Goal: Task Accomplishment & Management: Use online tool/utility

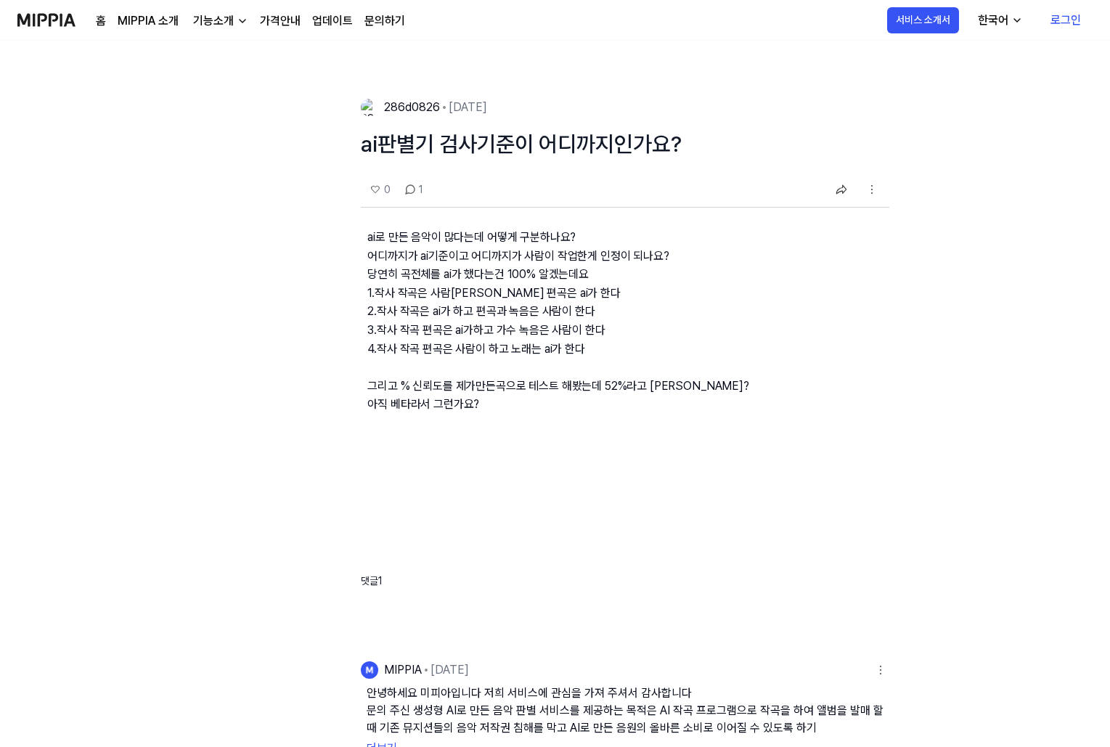
click at [93, 20] on div "홈 MIPPIA 소개 기능소개 가격안내 업데이트 문의하기" at bounding box center [211, 20] width 388 height 40
click at [99, 22] on link "홈" at bounding box center [101, 20] width 10 height 17
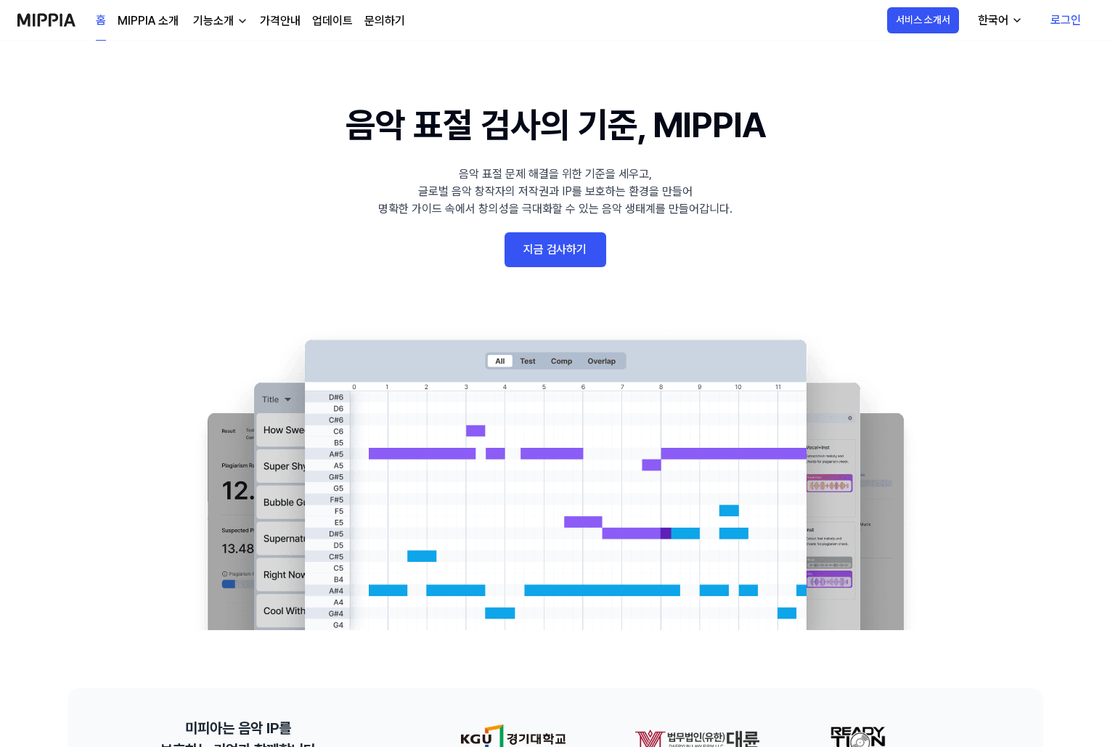
click at [553, 249] on link "지금 검사하기" at bounding box center [555, 249] width 102 height 35
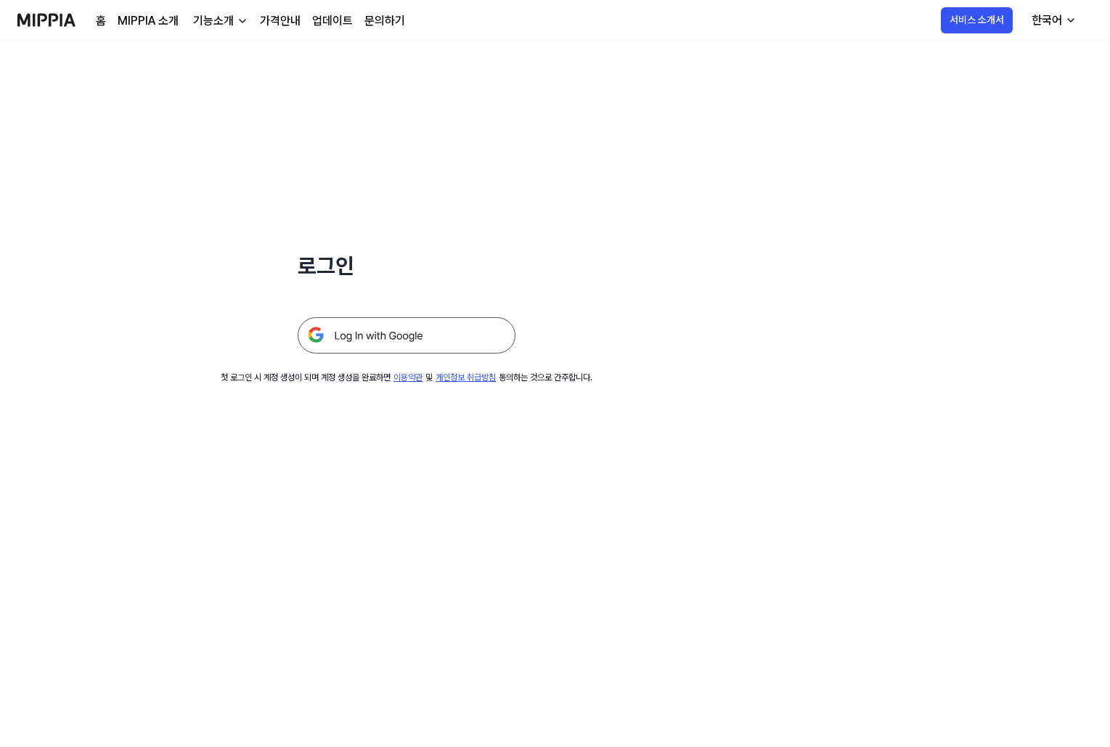
click at [362, 327] on img at bounding box center [407, 335] width 218 height 36
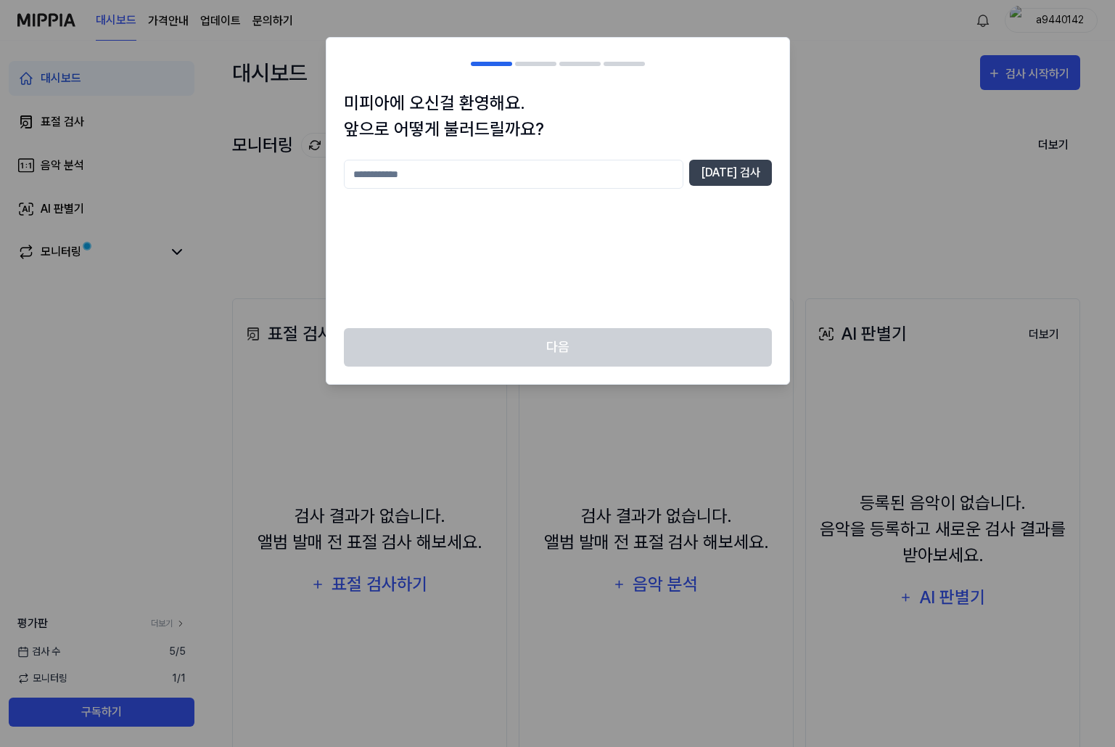
click at [414, 176] on input "text" at bounding box center [514, 174] width 340 height 29
type input "***"
click at [717, 163] on button "중복 검사" at bounding box center [730, 173] width 83 height 26
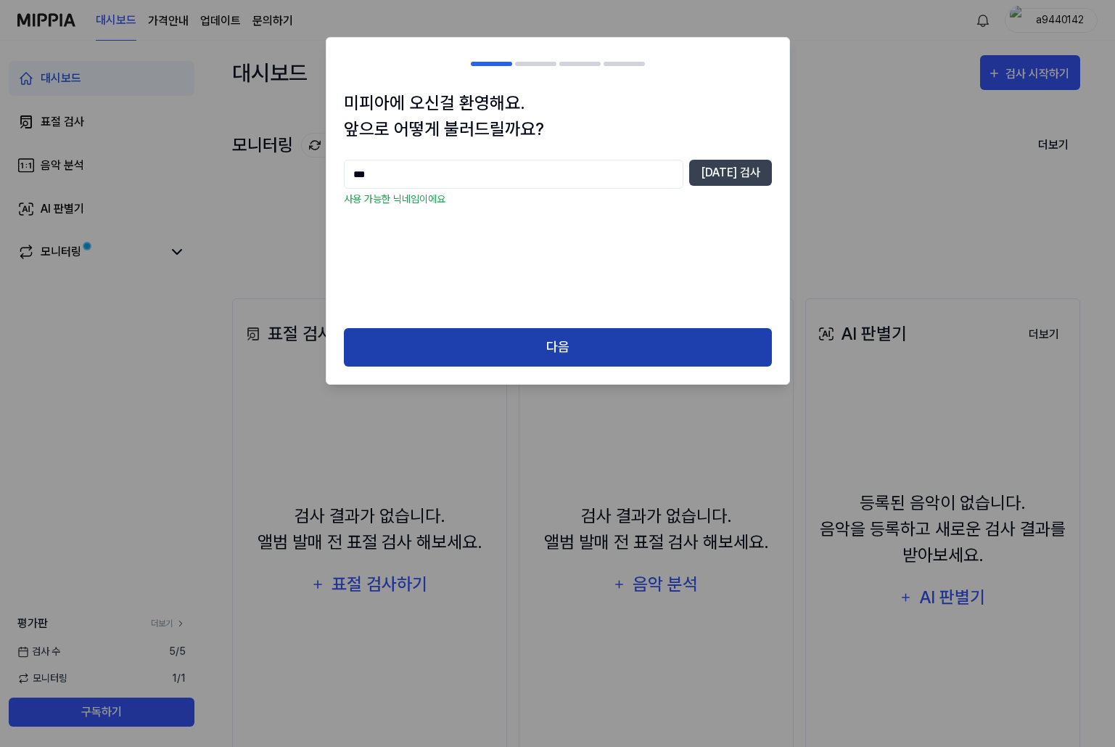
click at [546, 346] on button "다음" at bounding box center [558, 347] width 428 height 38
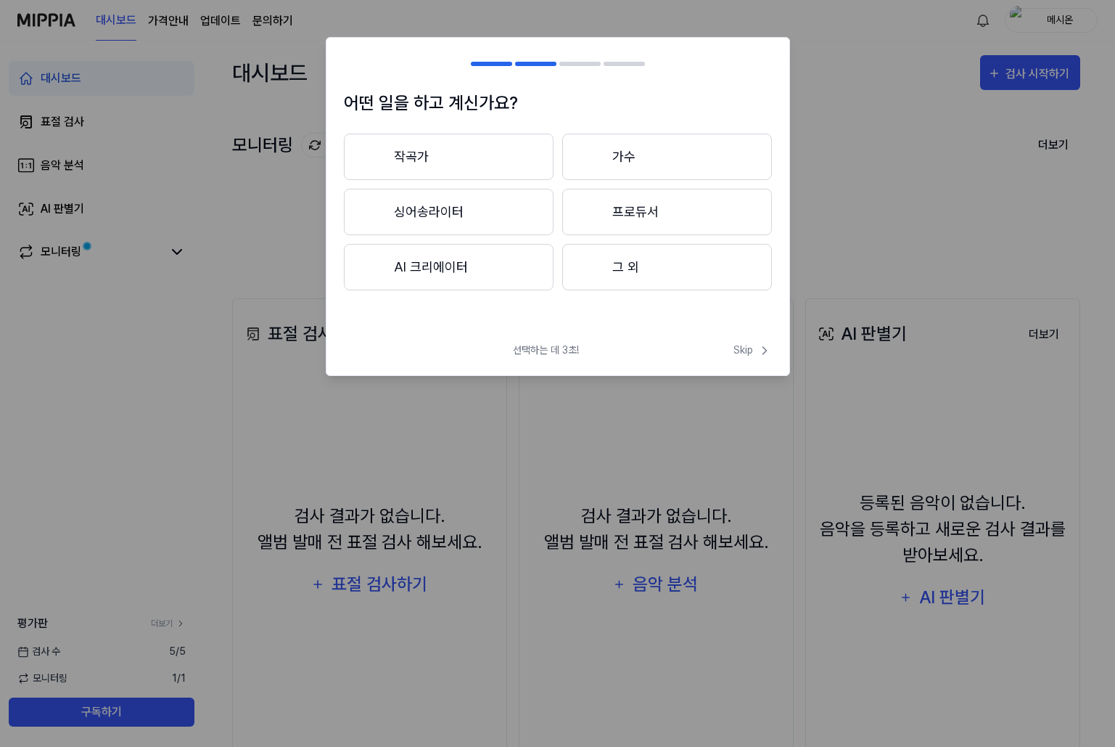
click at [617, 269] on button "그 외" at bounding box center [667, 267] width 210 height 46
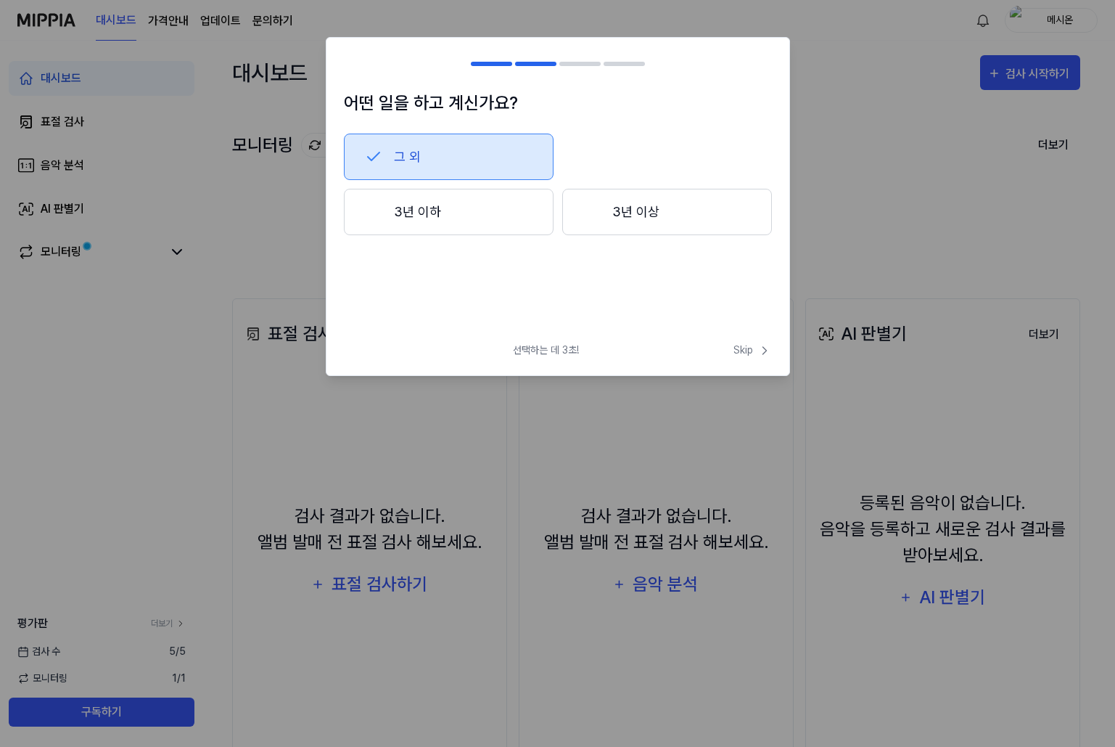
click at [525, 210] on button "3년 이하" at bounding box center [449, 212] width 210 height 46
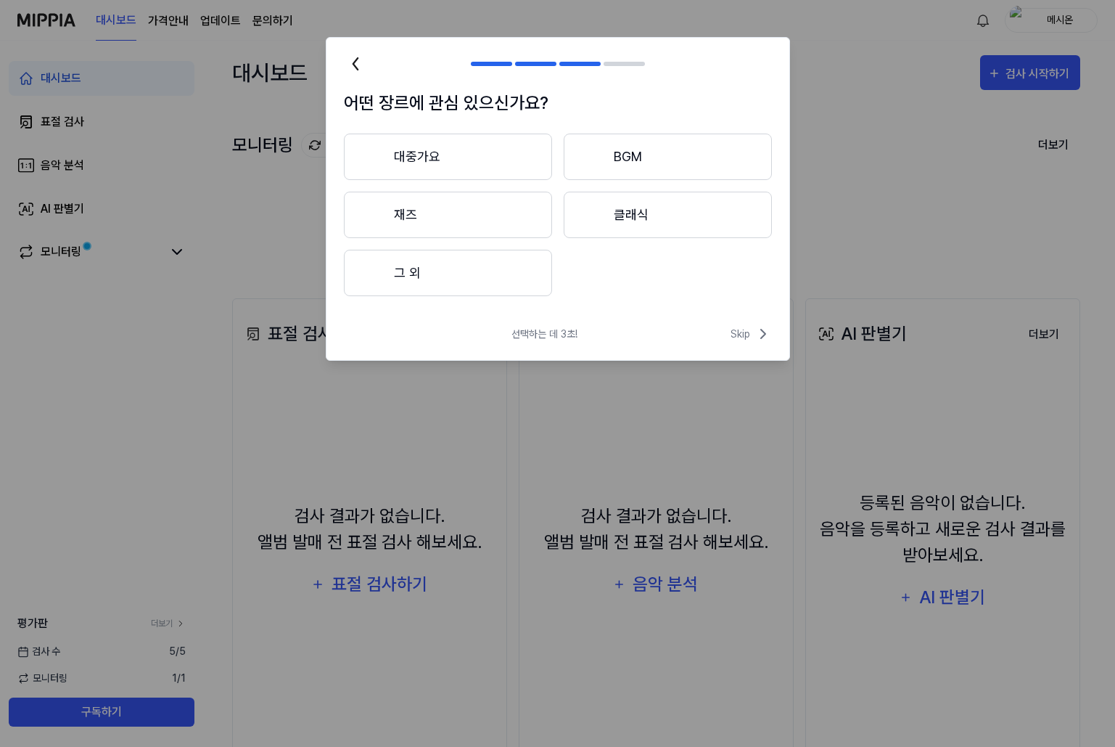
click at [449, 270] on button "그 외" at bounding box center [448, 273] width 208 height 46
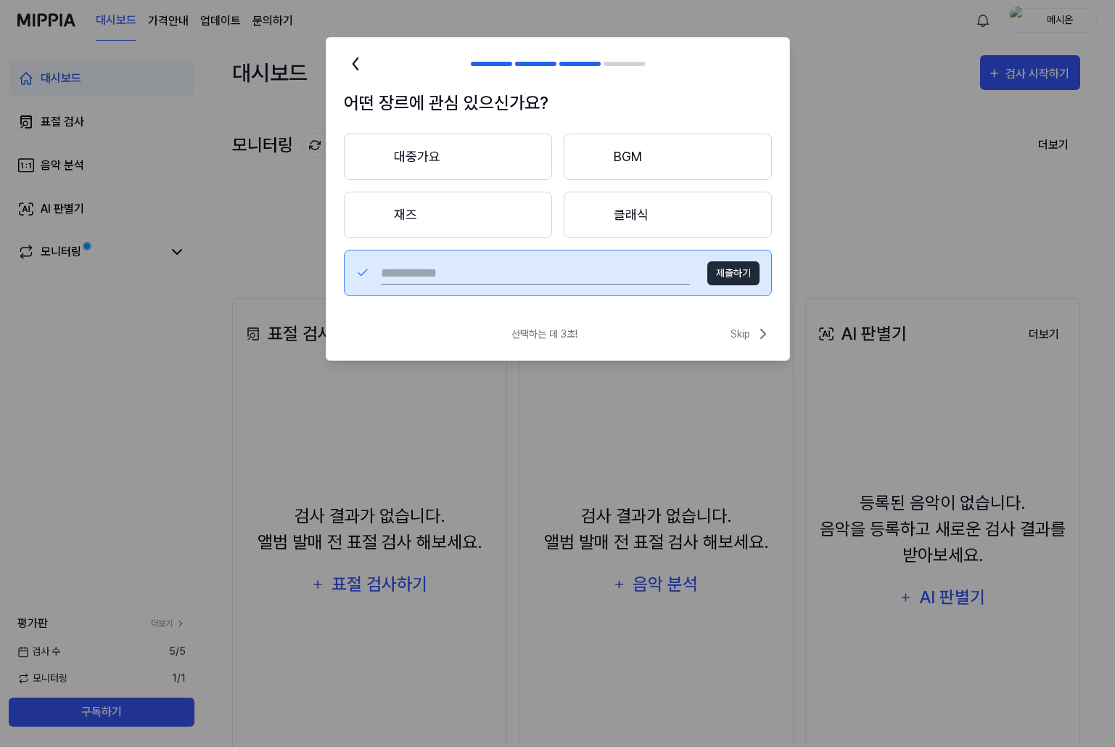
click at [536, 278] on input "text" at bounding box center [535, 272] width 309 height 23
type input "**"
click at [732, 273] on button "제출하기" at bounding box center [734, 273] width 52 height 24
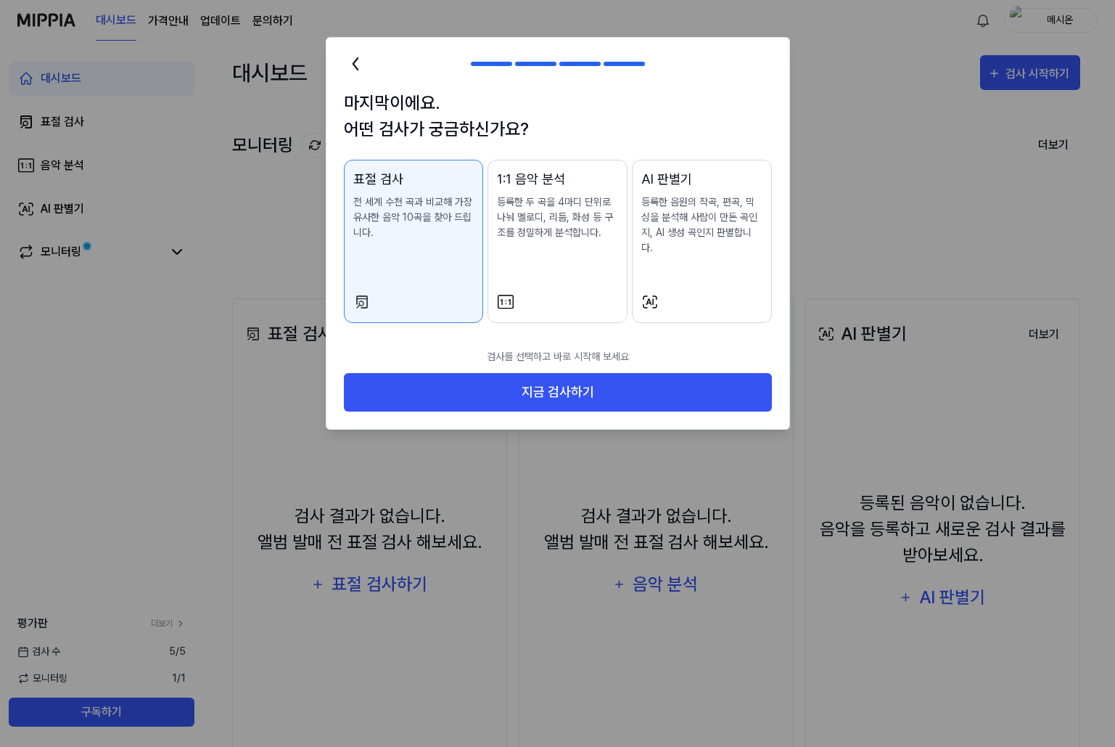
click at [579, 233] on p "등록한 두 곡을 4마디 단위로 나눠 멜로디, 리듬, 화성 등 구조를 정밀하게 분석합니다." at bounding box center [557, 217] width 121 height 46
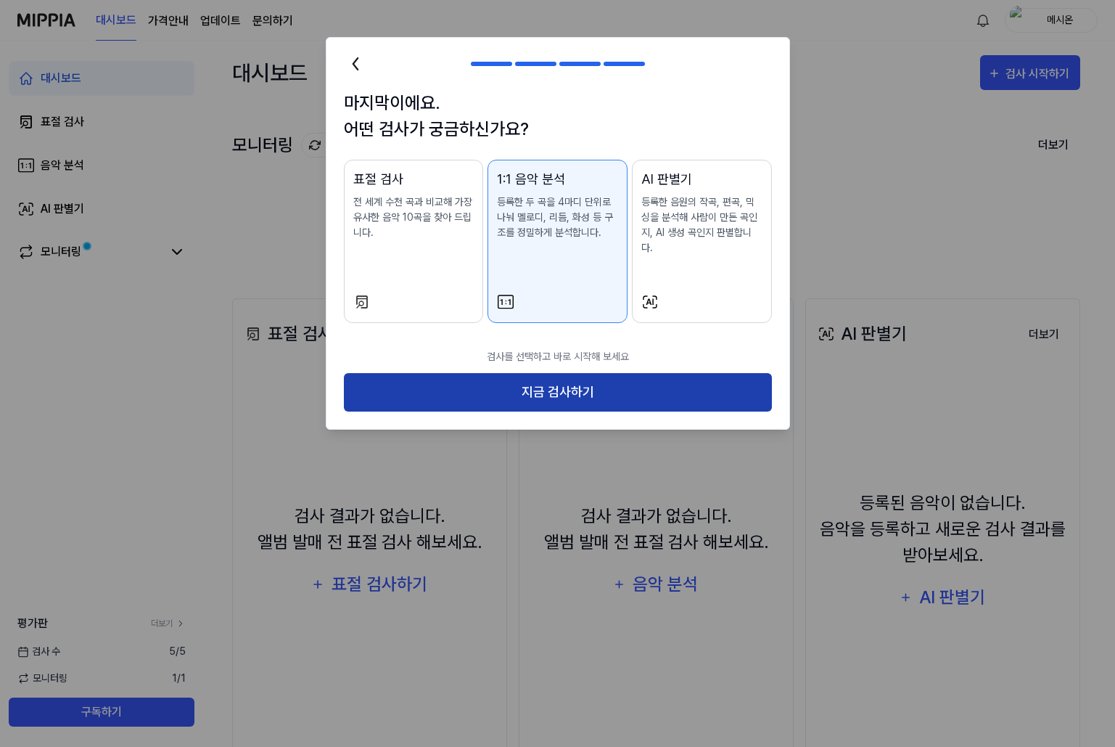
click at [553, 377] on button "지금 검사하기" at bounding box center [558, 392] width 428 height 38
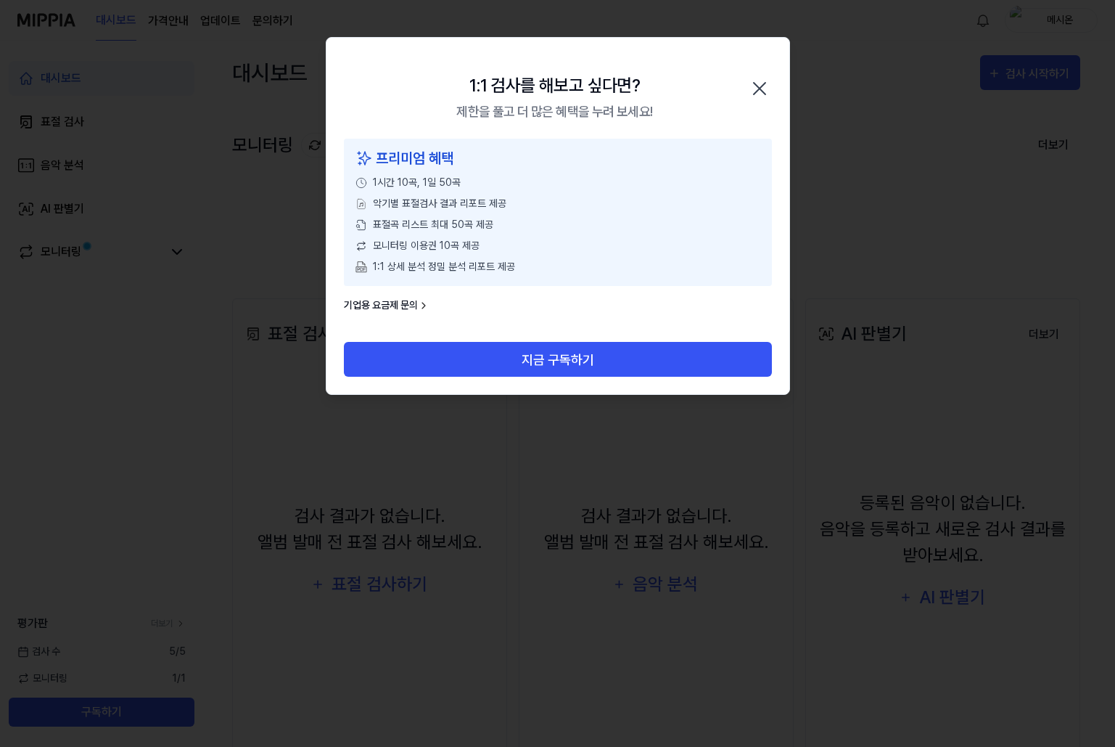
click at [763, 81] on icon "button" at bounding box center [759, 88] width 23 height 23
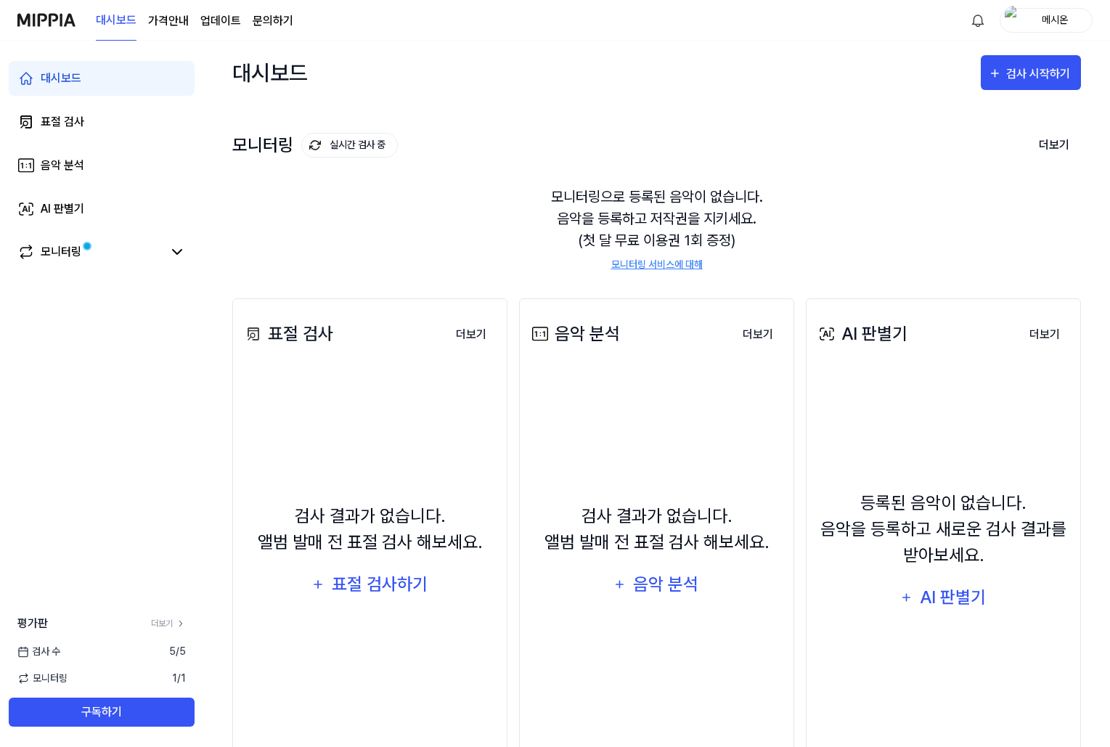
click at [595, 334] on div "음악 분석" at bounding box center [573, 334] width 91 height 26
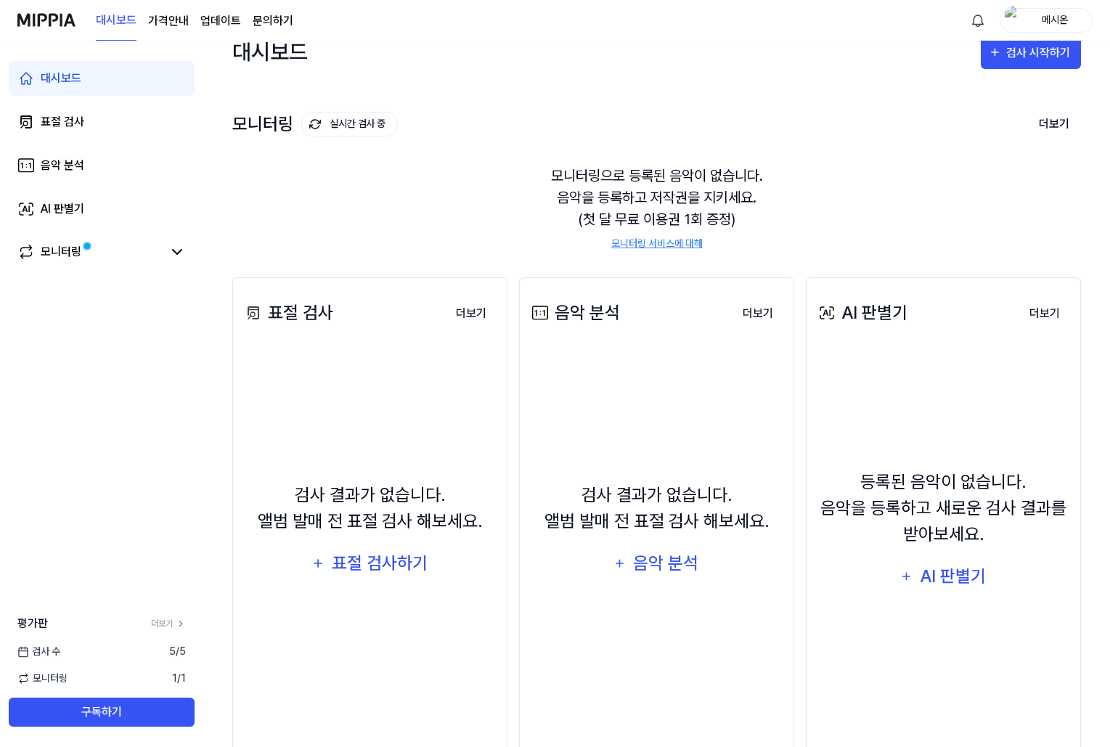
scroll to position [69, 0]
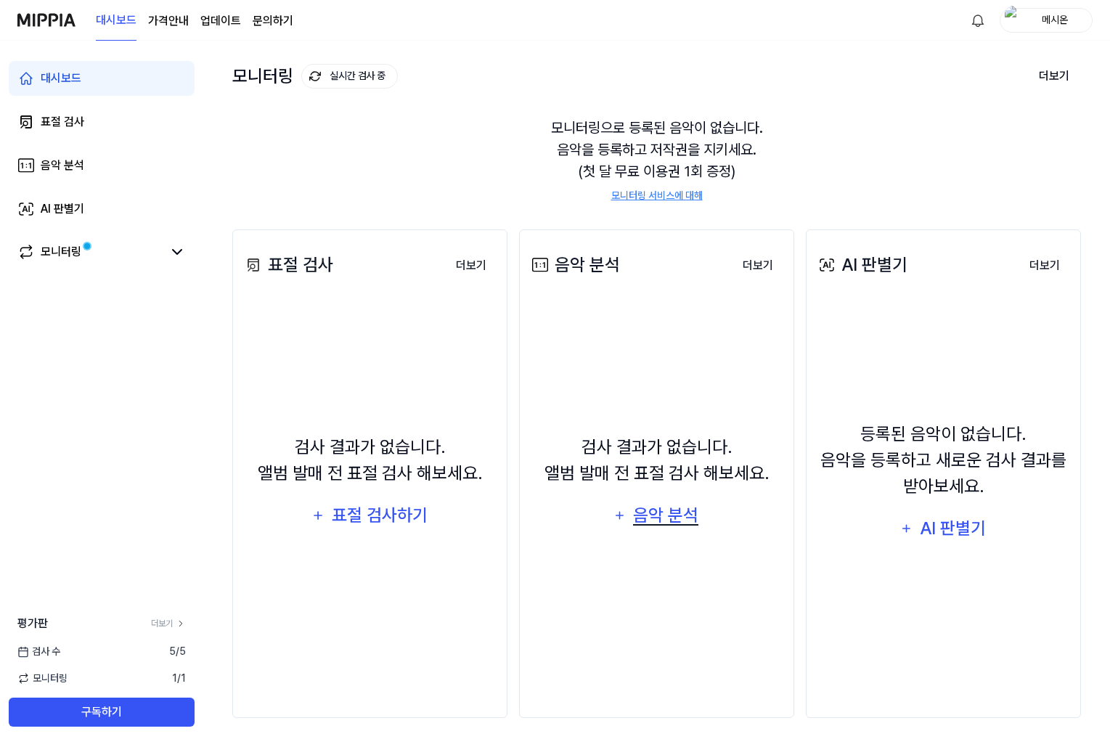
click at [639, 509] on div "음악 분석" at bounding box center [665, 515] width 69 height 28
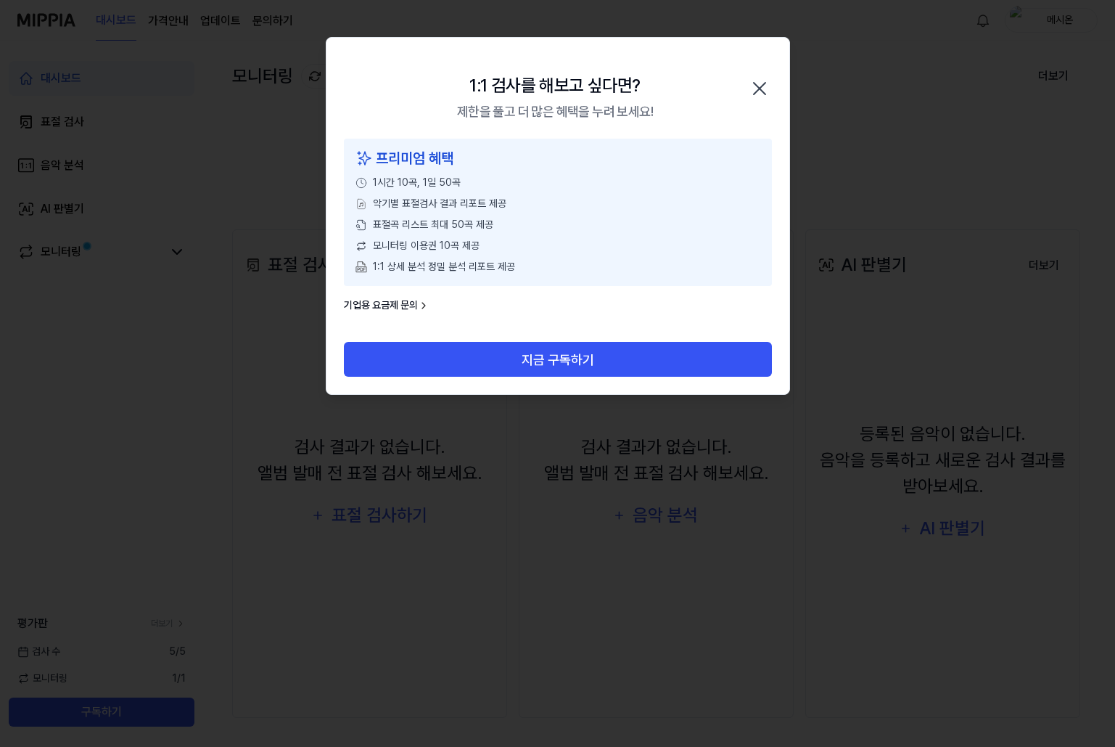
click at [744, 112] on div "1:1 검사를 해보고 싶다면? 제한을 풀고 더 많은 혜택을 누려 보세요! 닫기" at bounding box center [558, 88] width 463 height 101
click at [758, 91] on icon "button" at bounding box center [759, 88] width 23 height 23
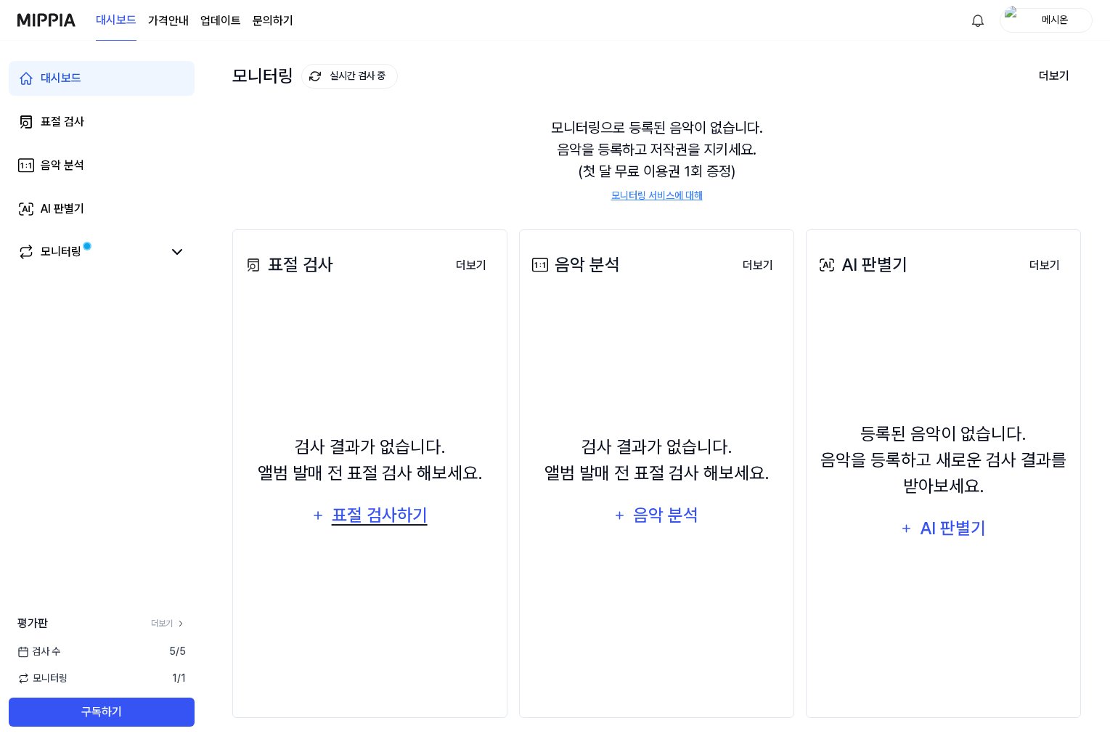
click at [377, 508] on div "표절 검사하기" at bounding box center [379, 515] width 99 height 28
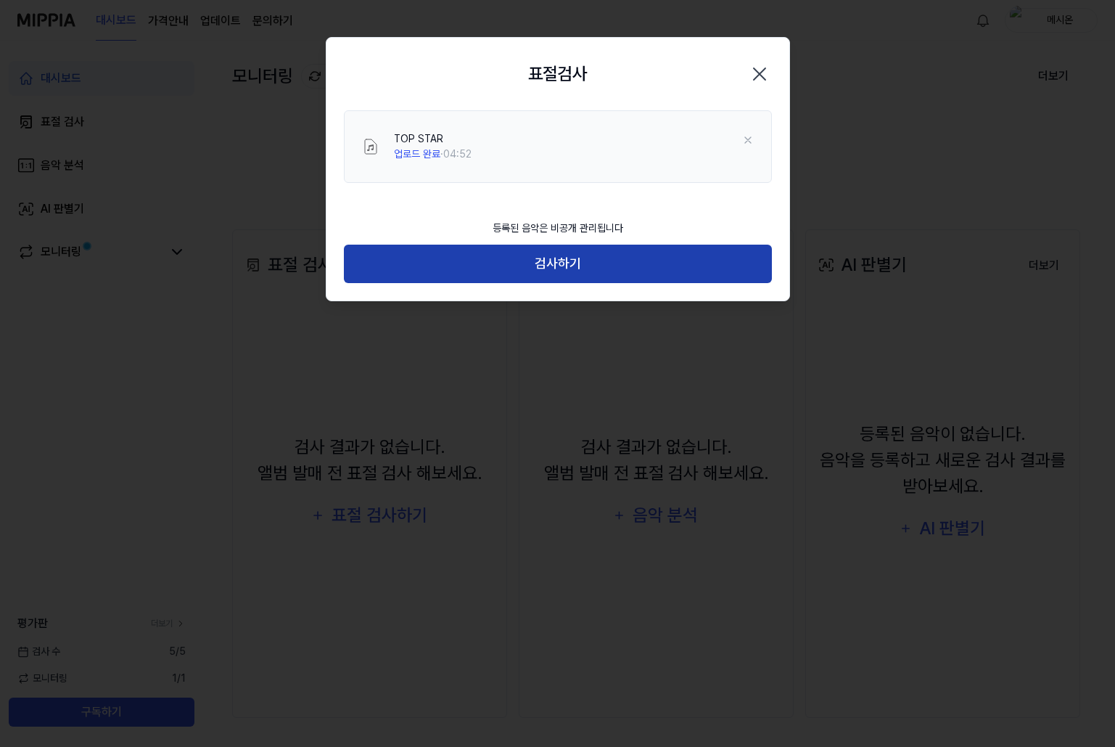
click at [561, 265] on button "검사하기" at bounding box center [558, 264] width 428 height 38
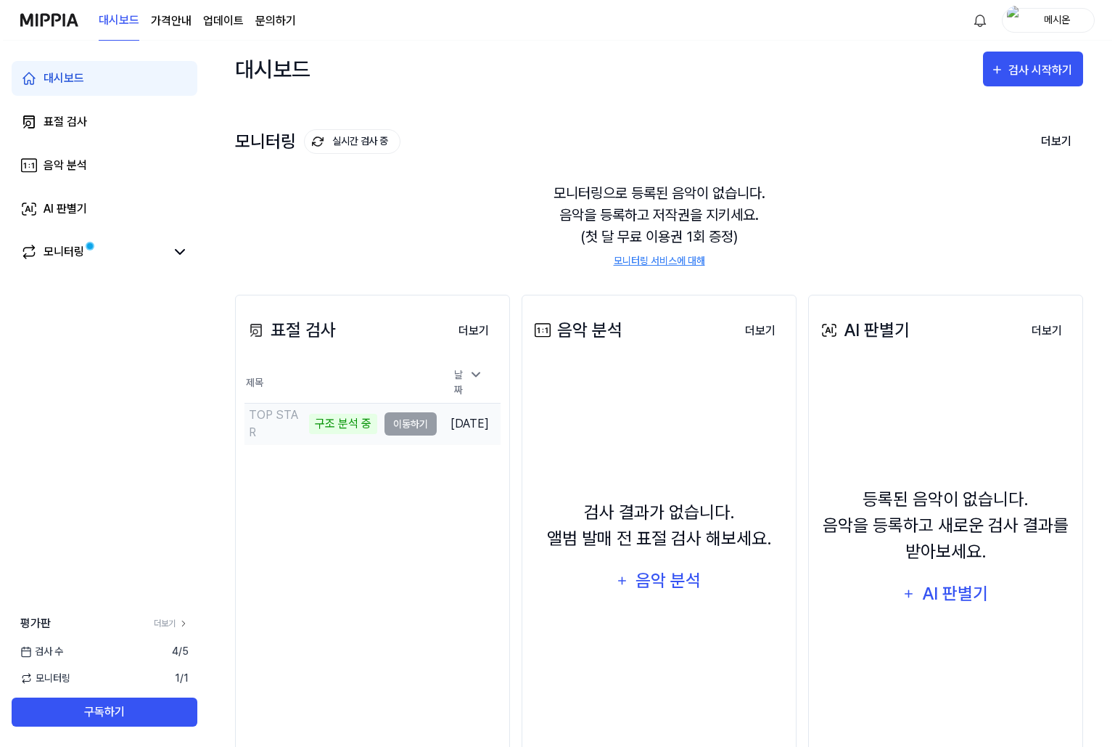
scroll to position [0, 0]
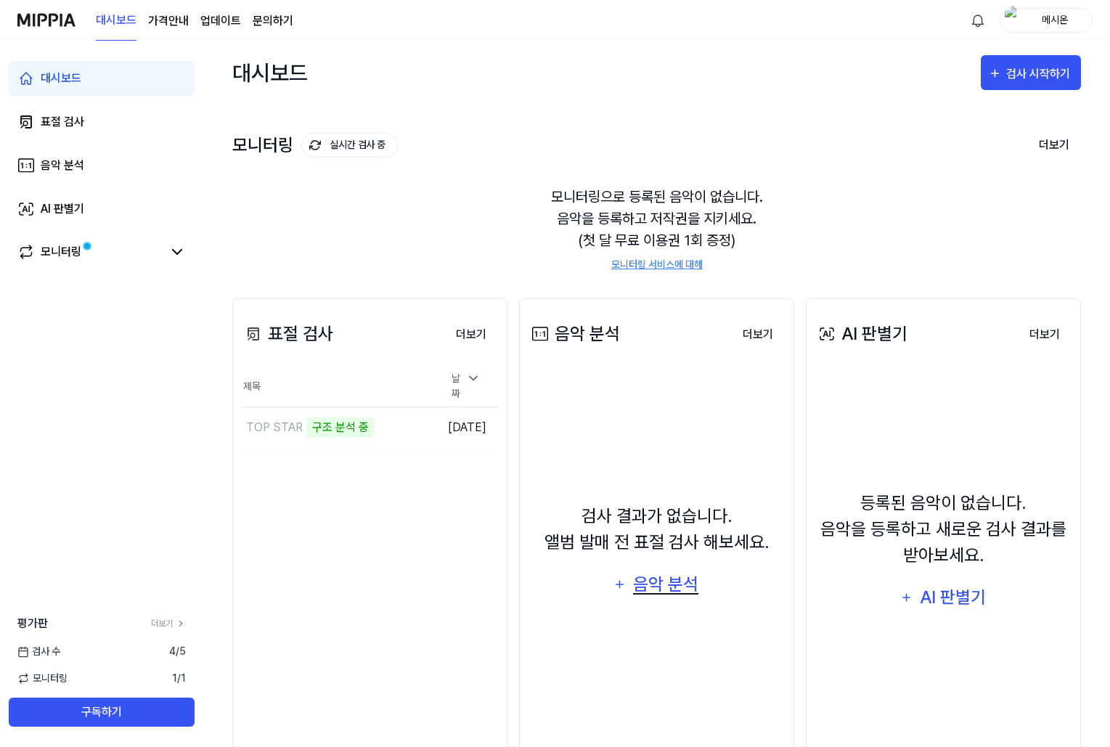
click at [664, 578] on div "음악 분석" at bounding box center [665, 584] width 69 height 28
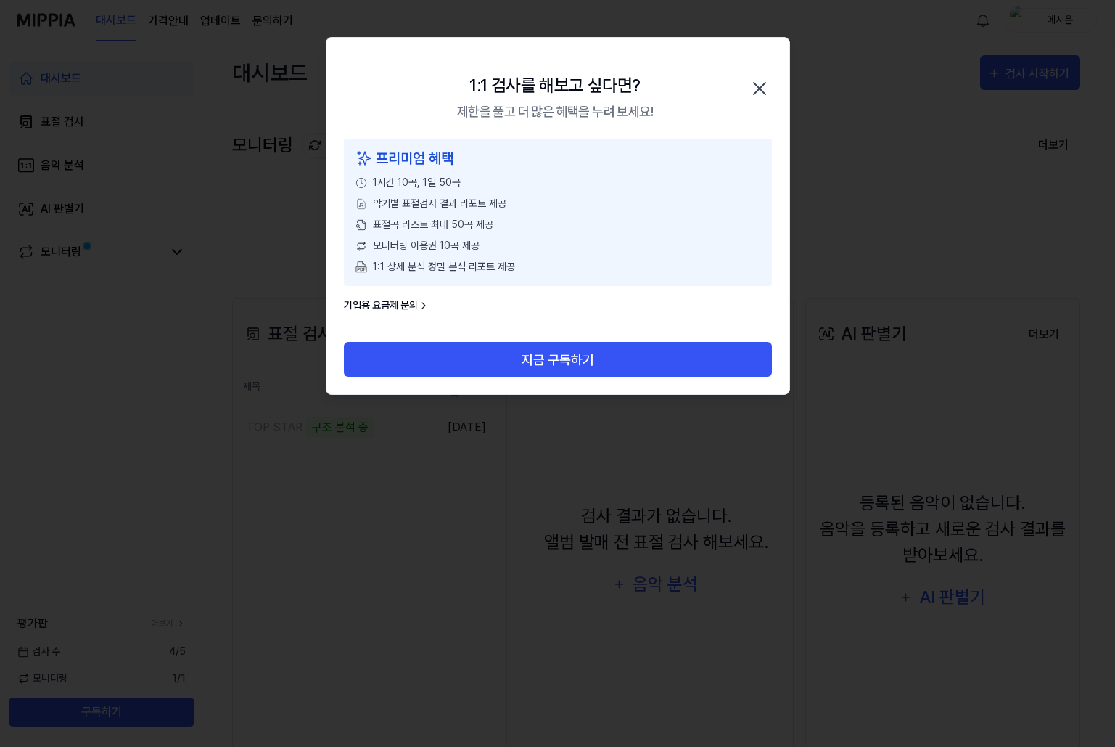
click at [951, 58] on div at bounding box center [557, 373] width 1115 height 747
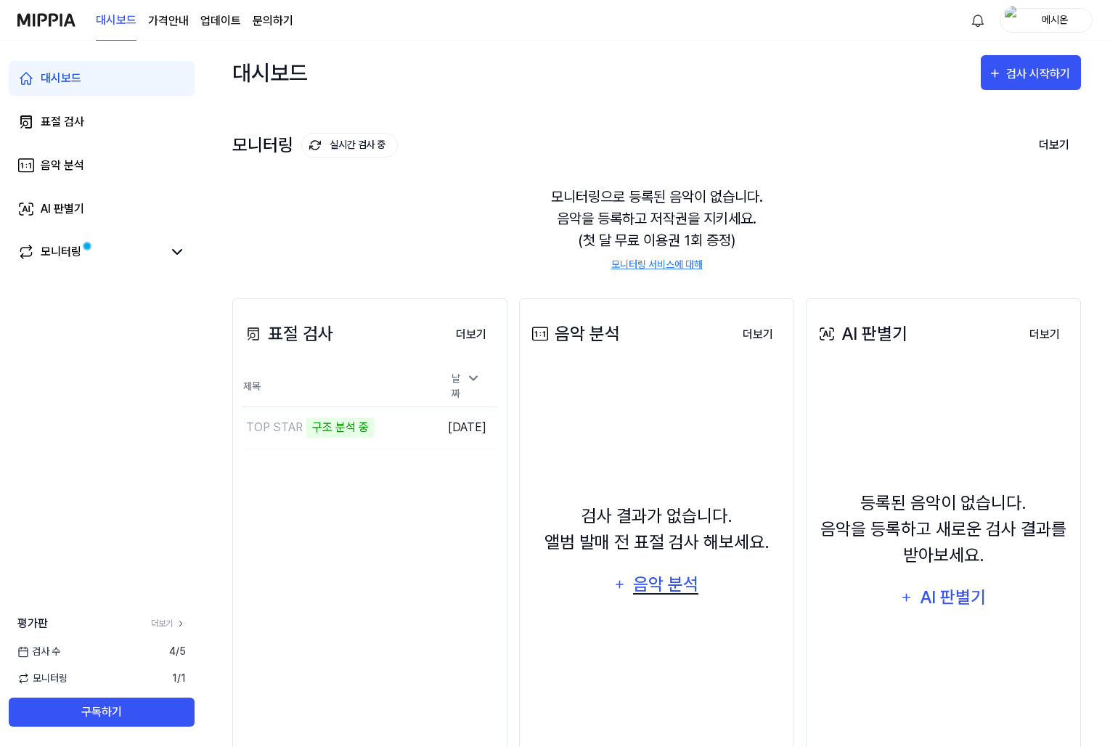
click at [619, 584] on icon "button" at bounding box center [619, 584] width 7 height 7
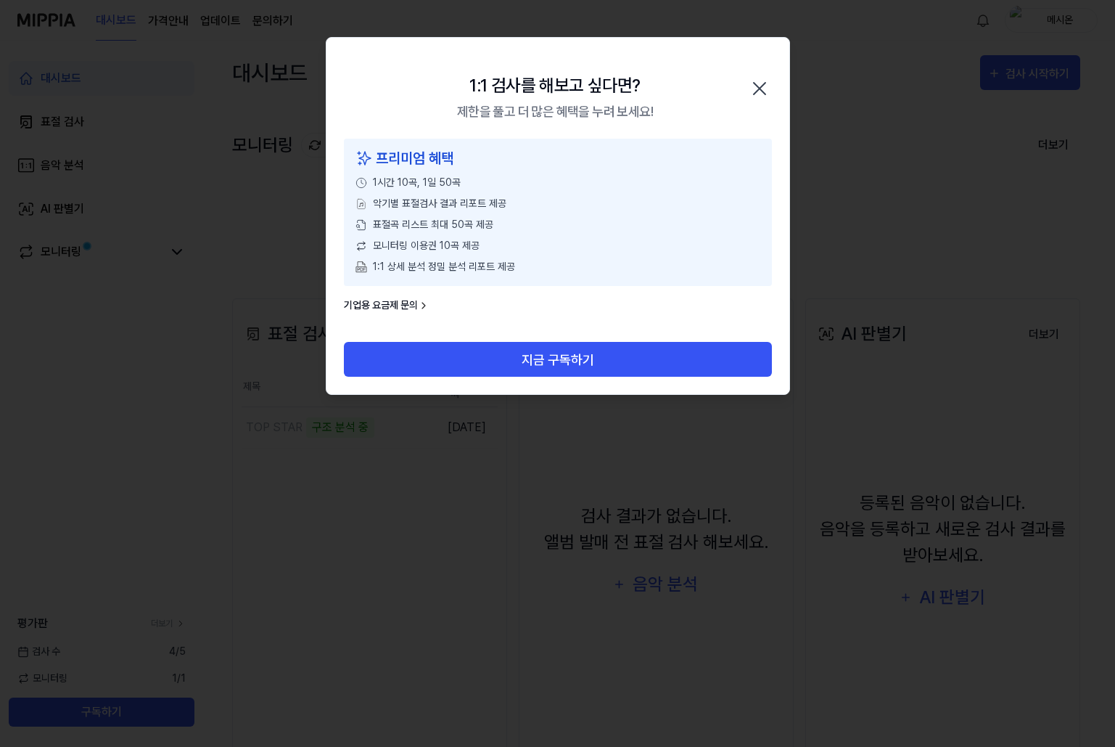
click at [823, 210] on div at bounding box center [557, 373] width 1115 height 747
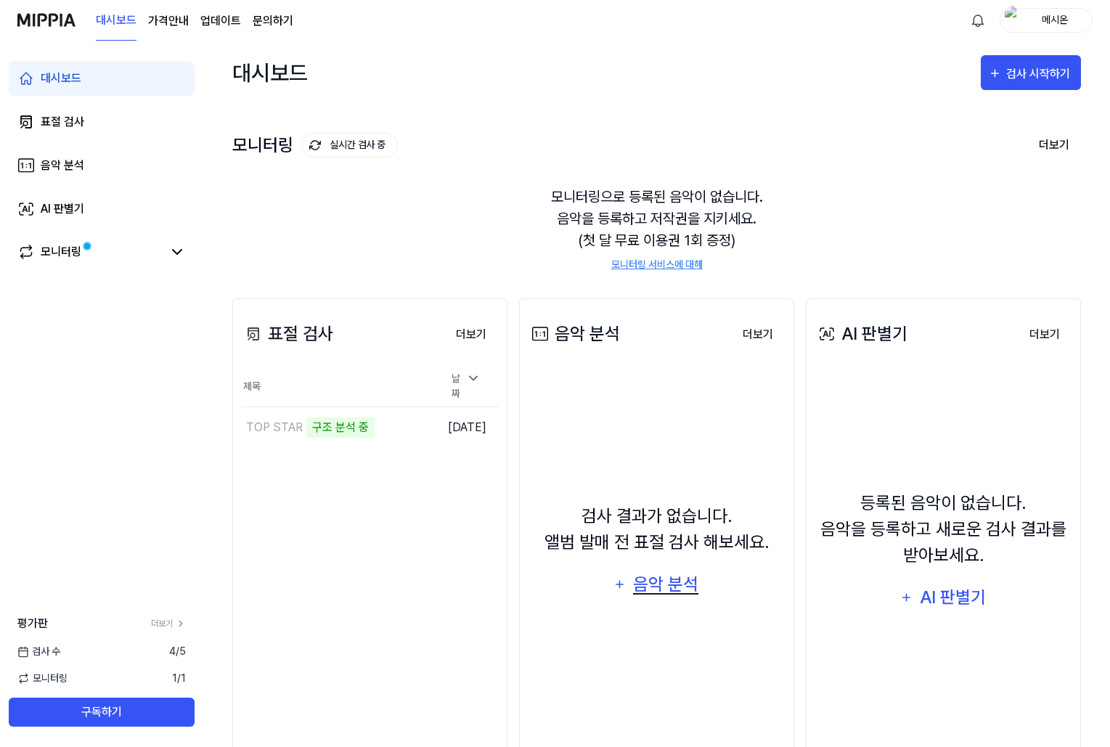
click at [624, 588] on icon "button" at bounding box center [619, 583] width 14 height 17
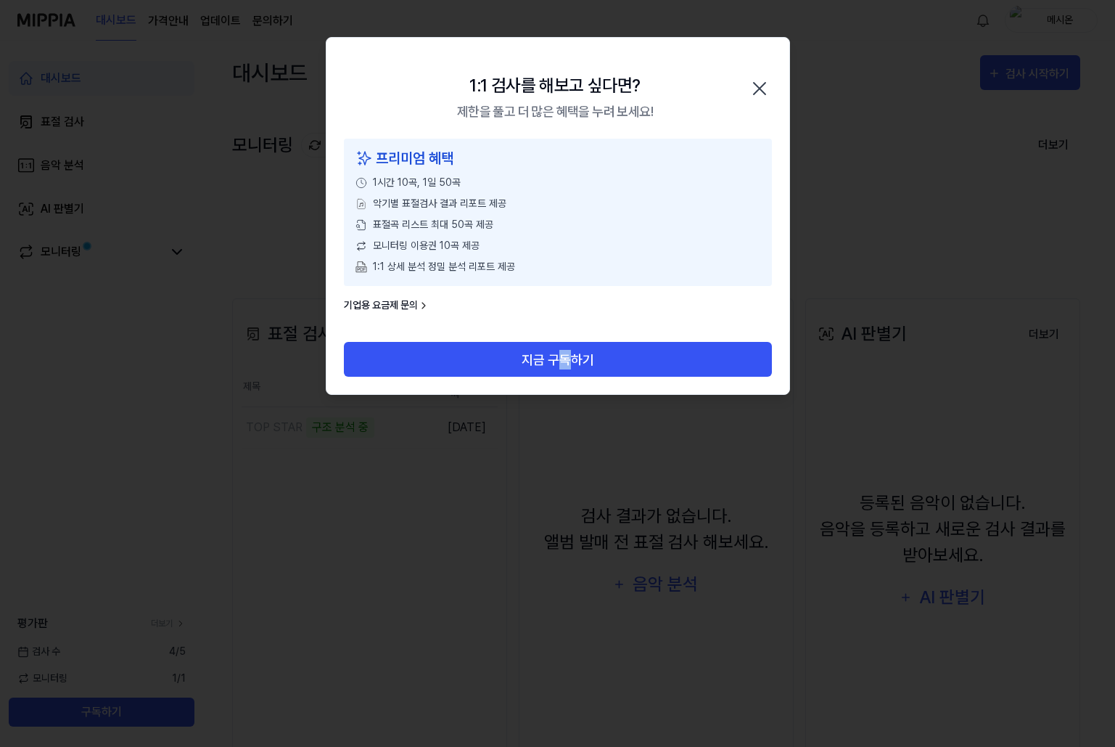
click at [567, 377] on div "지금 구독하기" at bounding box center [558, 368] width 463 height 52
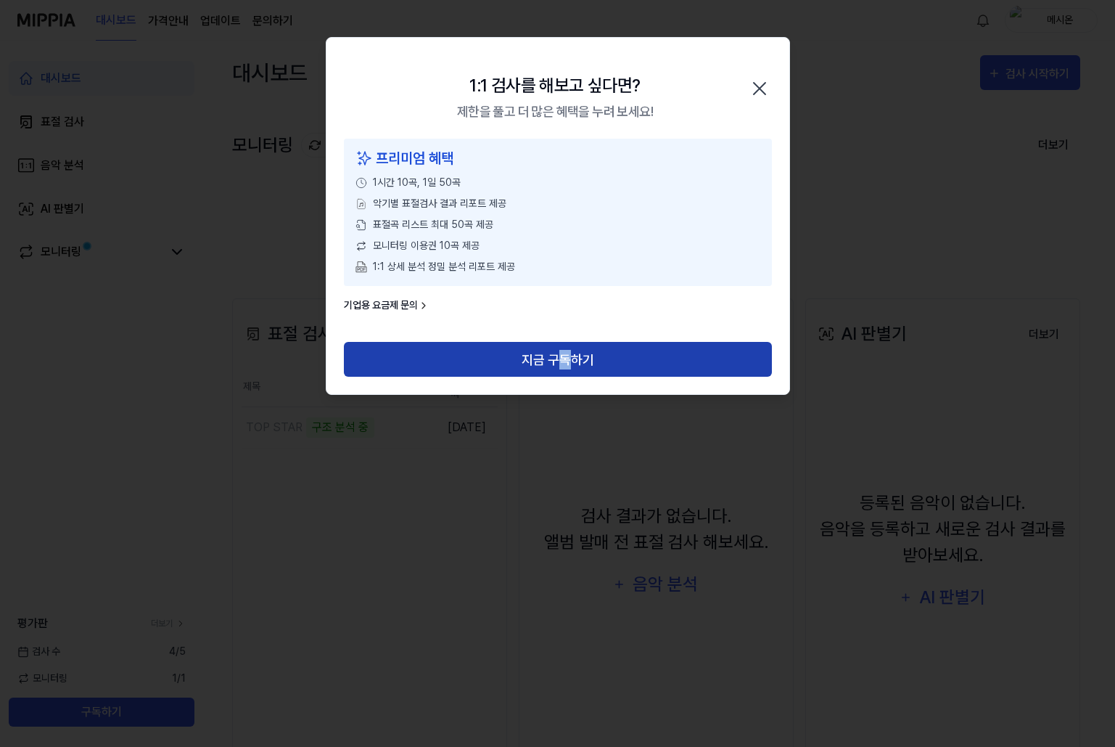
click at [567, 364] on button "지금 구독하기" at bounding box center [558, 359] width 428 height 35
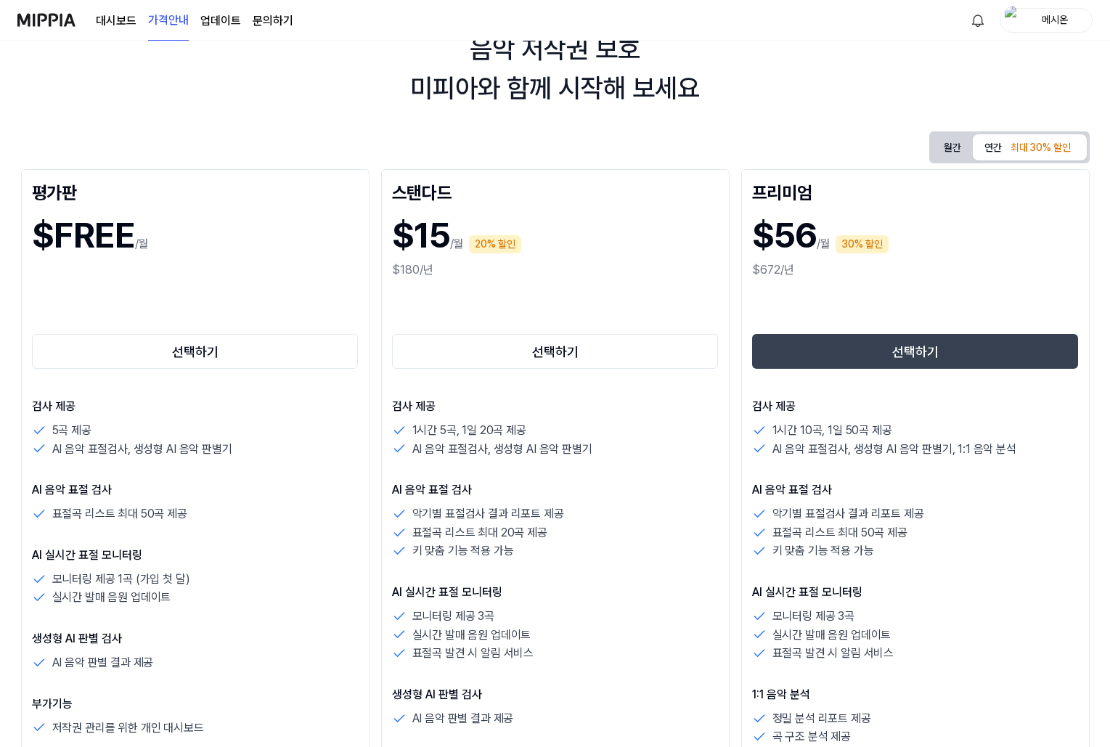
scroll to position [73, 0]
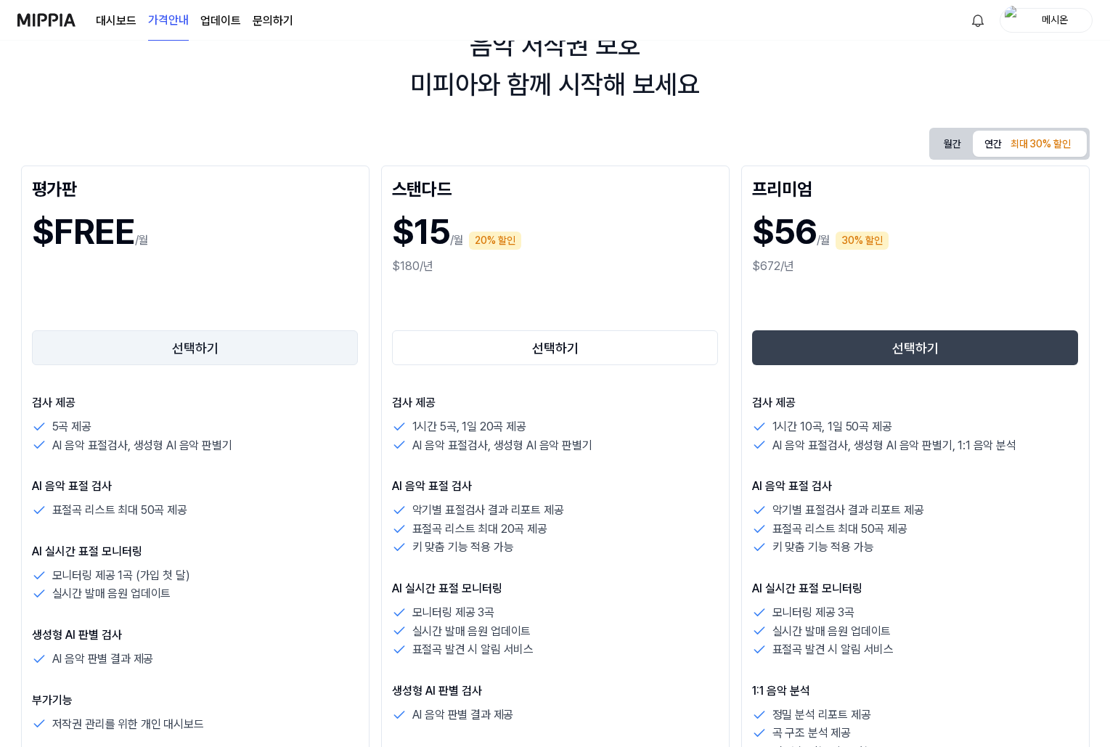
click at [147, 348] on button "선택하기" at bounding box center [195, 347] width 327 height 35
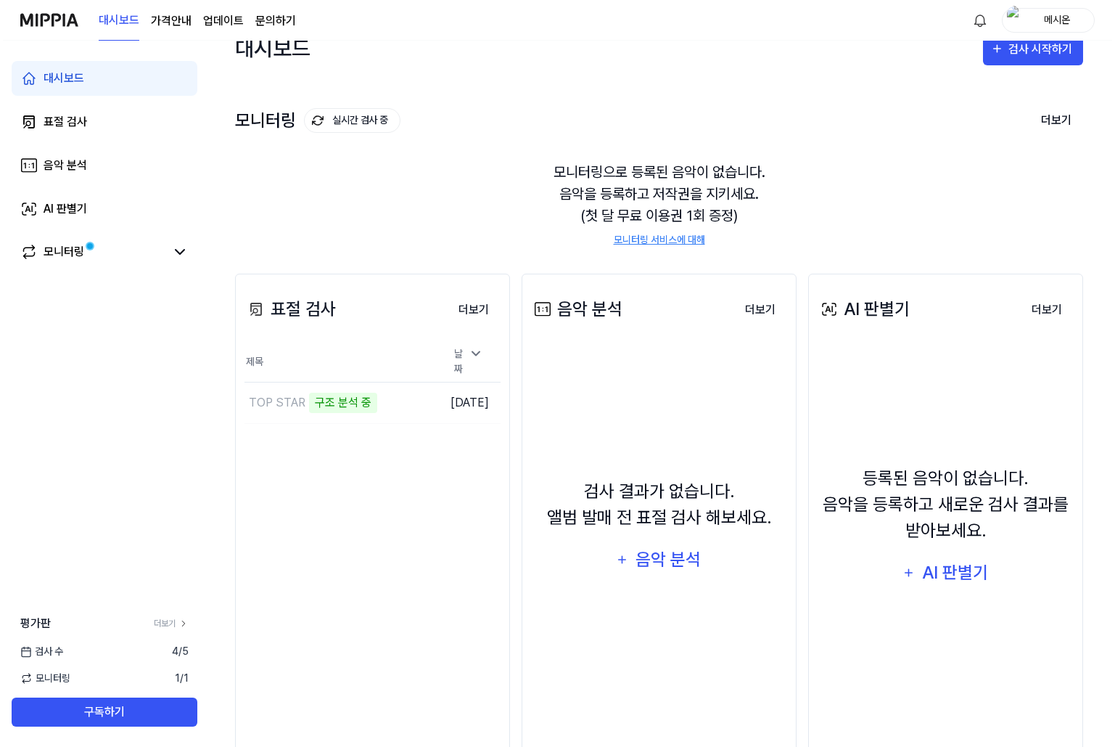
scroll to position [69, 0]
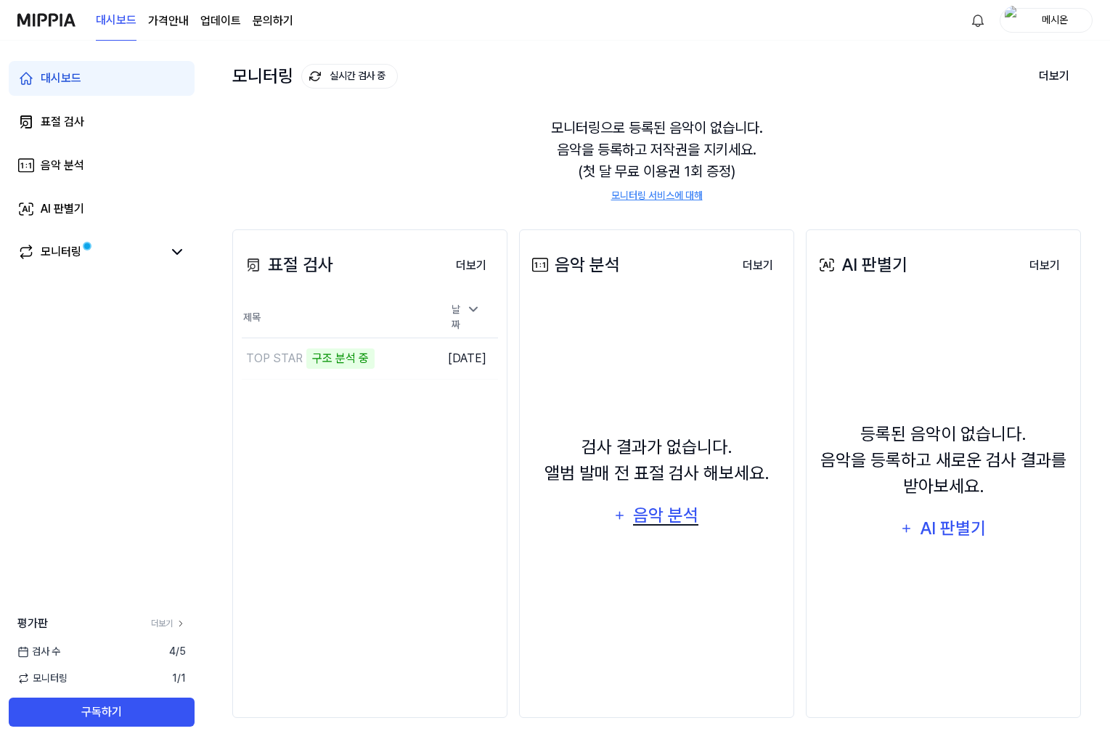
click at [648, 520] on div "음악 분석" at bounding box center [665, 515] width 69 height 28
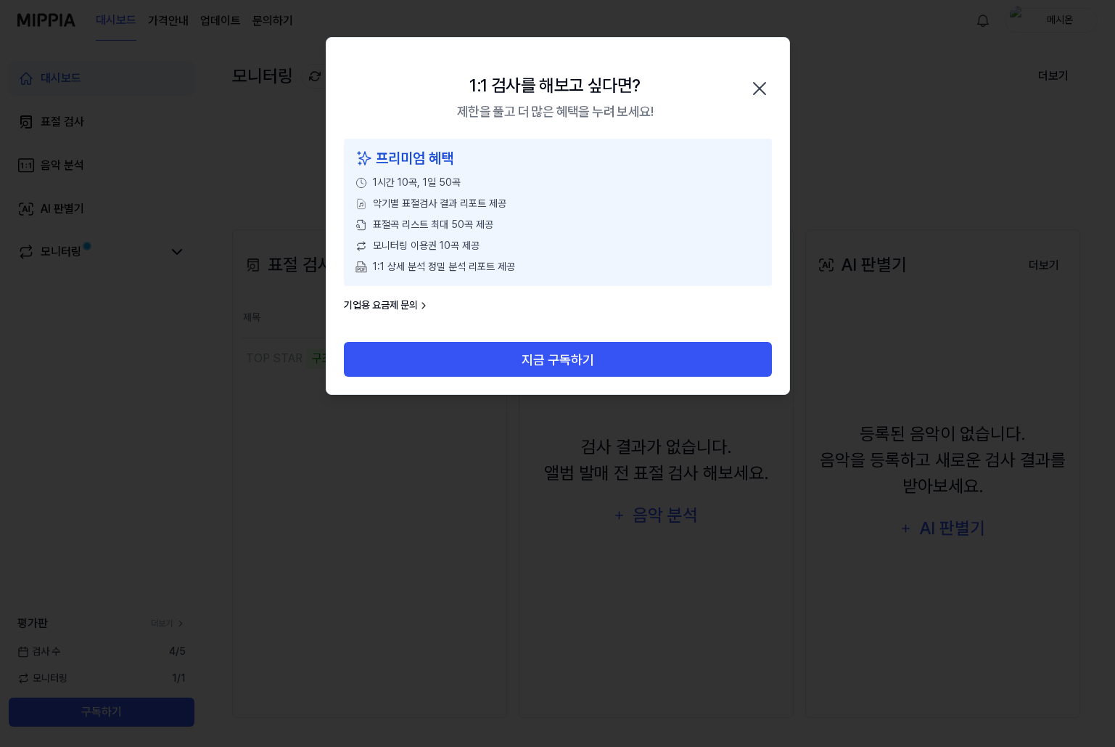
click at [659, 525] on div at bounding box center [557, 373] width 1115 height 747
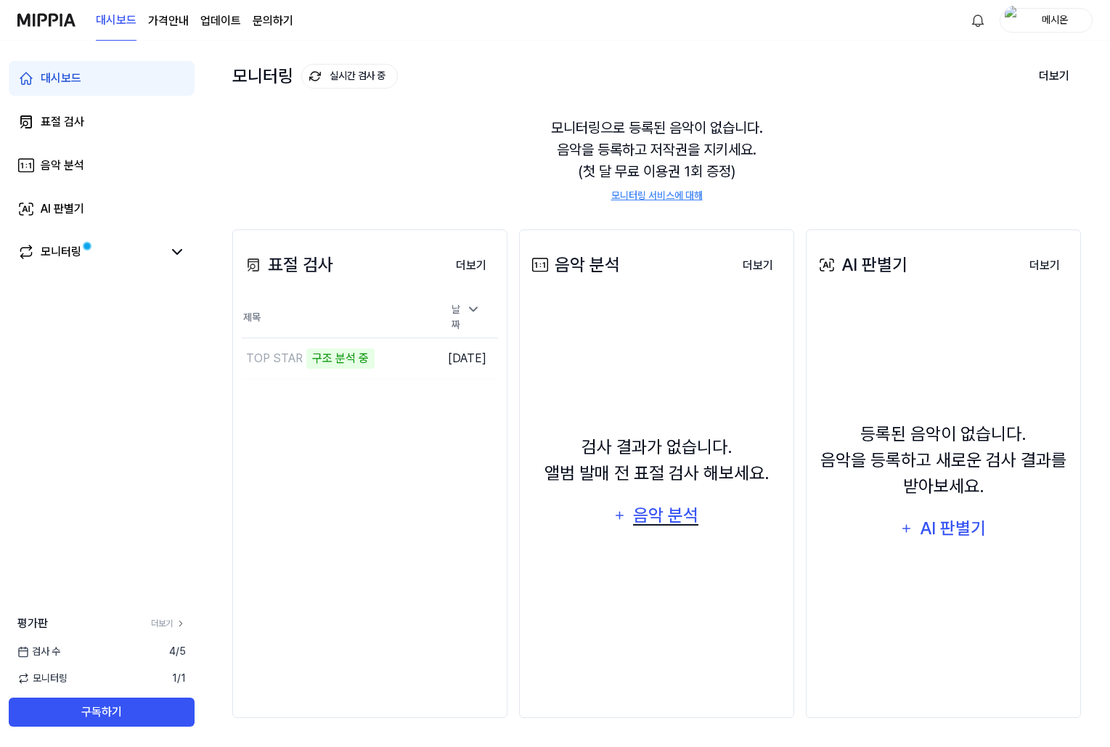
click at [613, 515] on icon "button" at bounding box center [619, 515] width 14 height 17
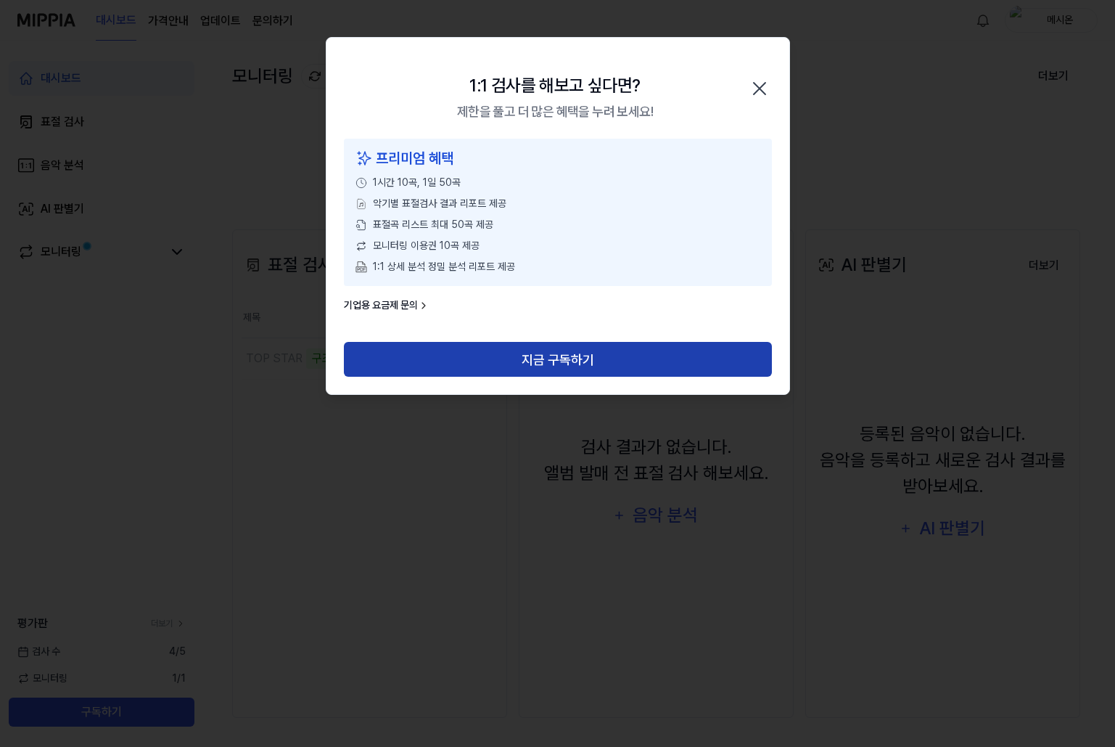
click at [521, 357] on button "지금 구독하기" at bounding box center [558, 359] width 428 height 35
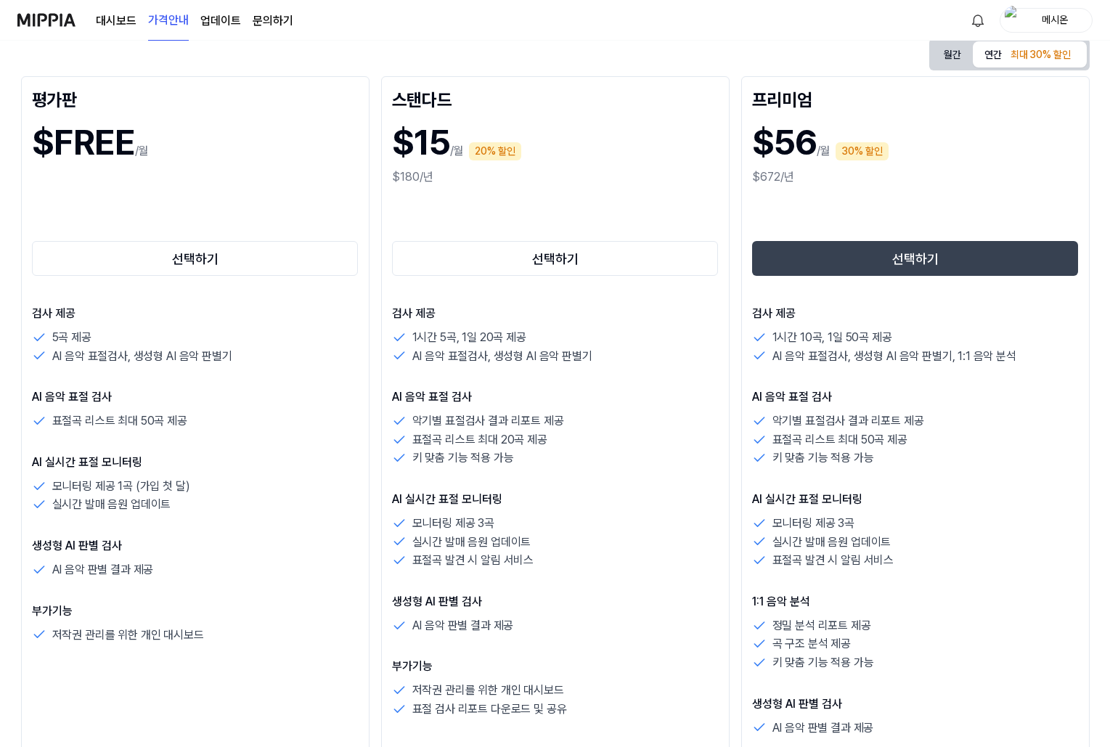
scroll to position [218, 0]
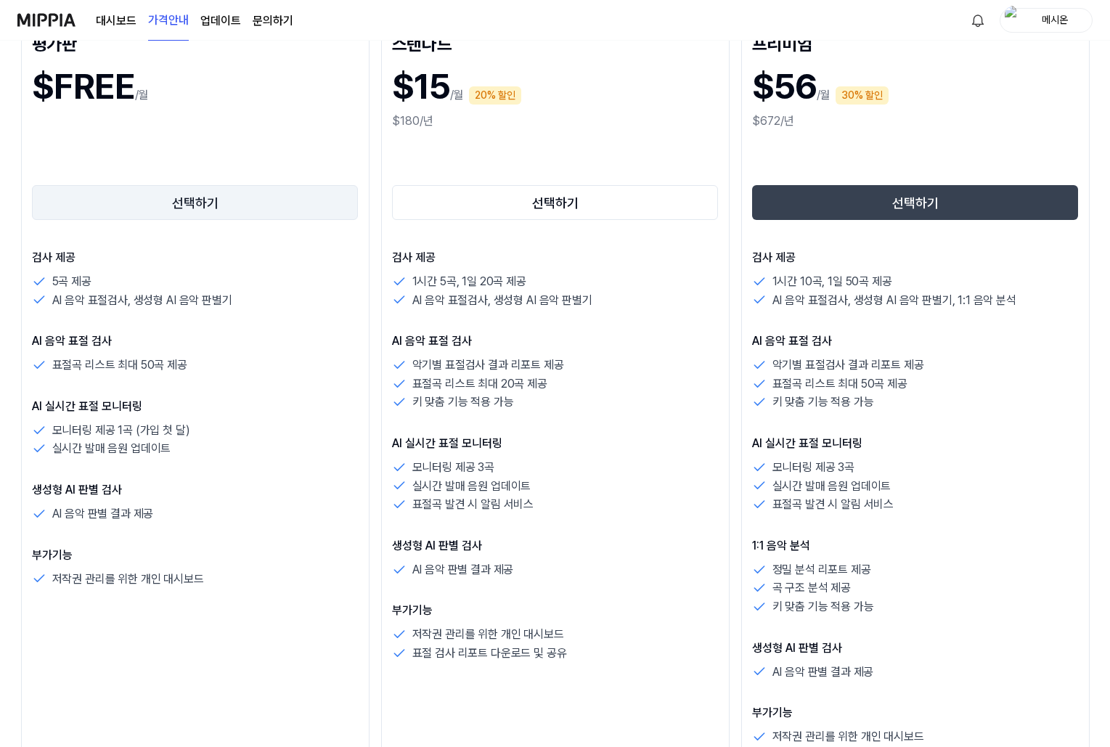
click at [175, 210] on button "선택하기" at bounding box center [195, 202] width 327 height 35
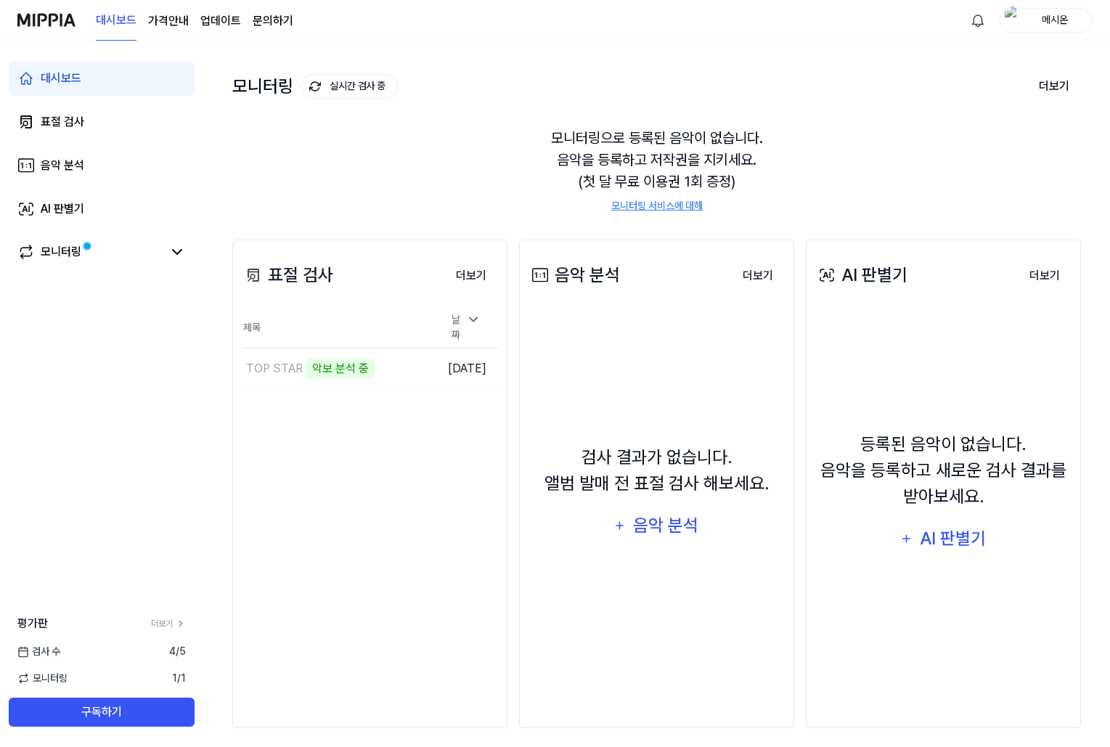
scroll to position [69, 0]
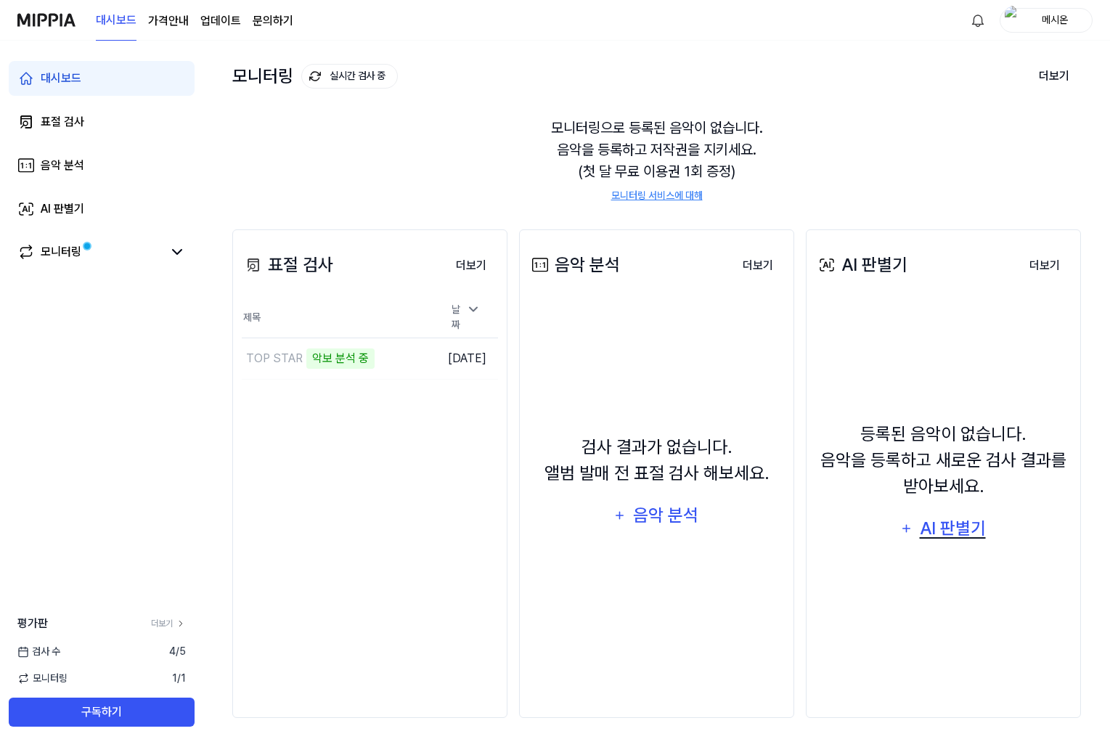
click at [900, 525] on icon "button" at bounding box center [906, 528] width 14 height 17
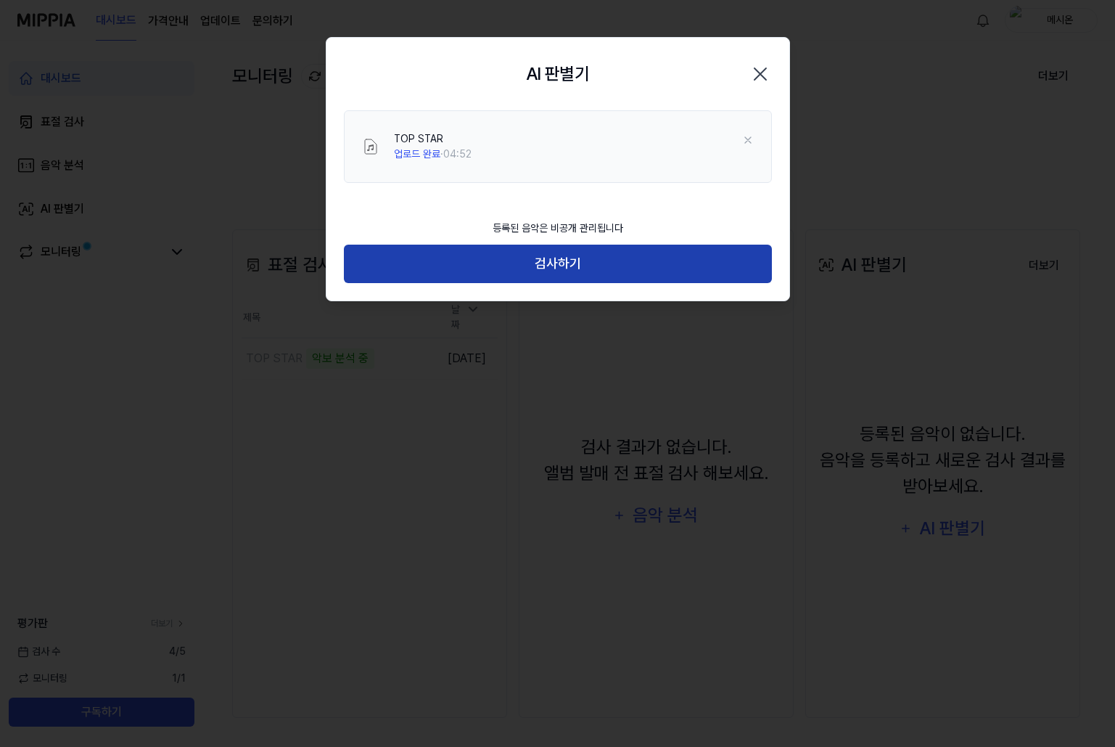
click at [527, 265] on button "검사하기" at bounding box center [558, 264] width 428 height 38
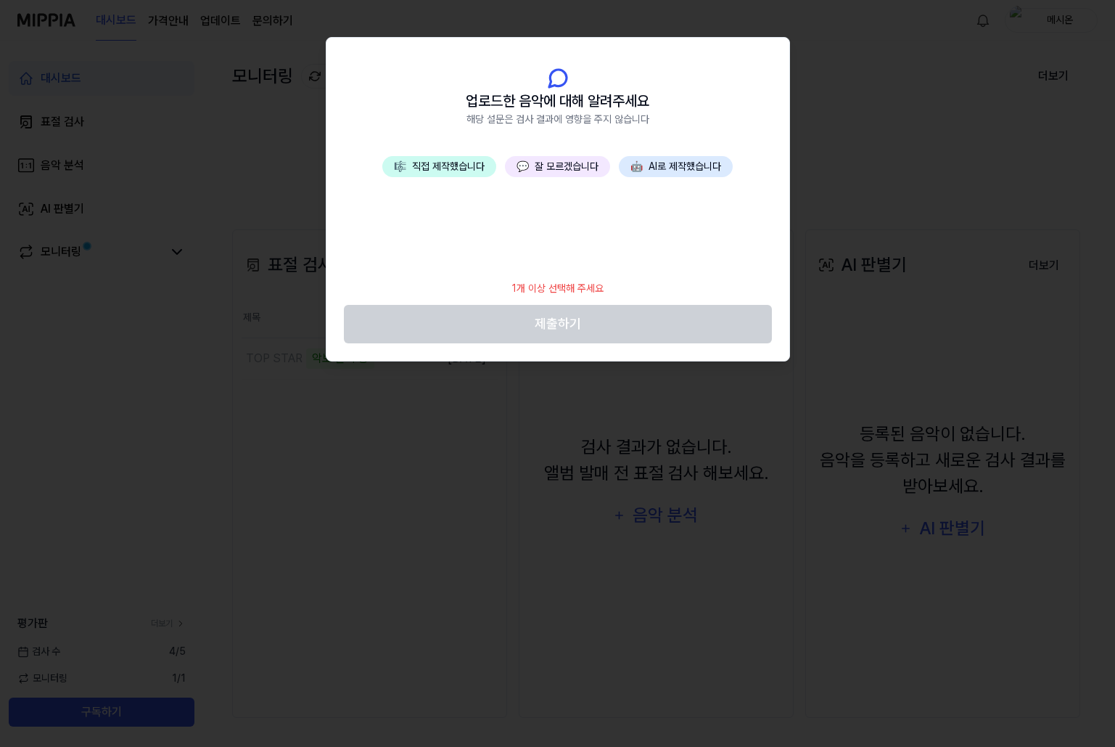
click at [456, 163] on button "🎼 직접 제작했습니다" at bounding box center [439, 166] width 114 height 21
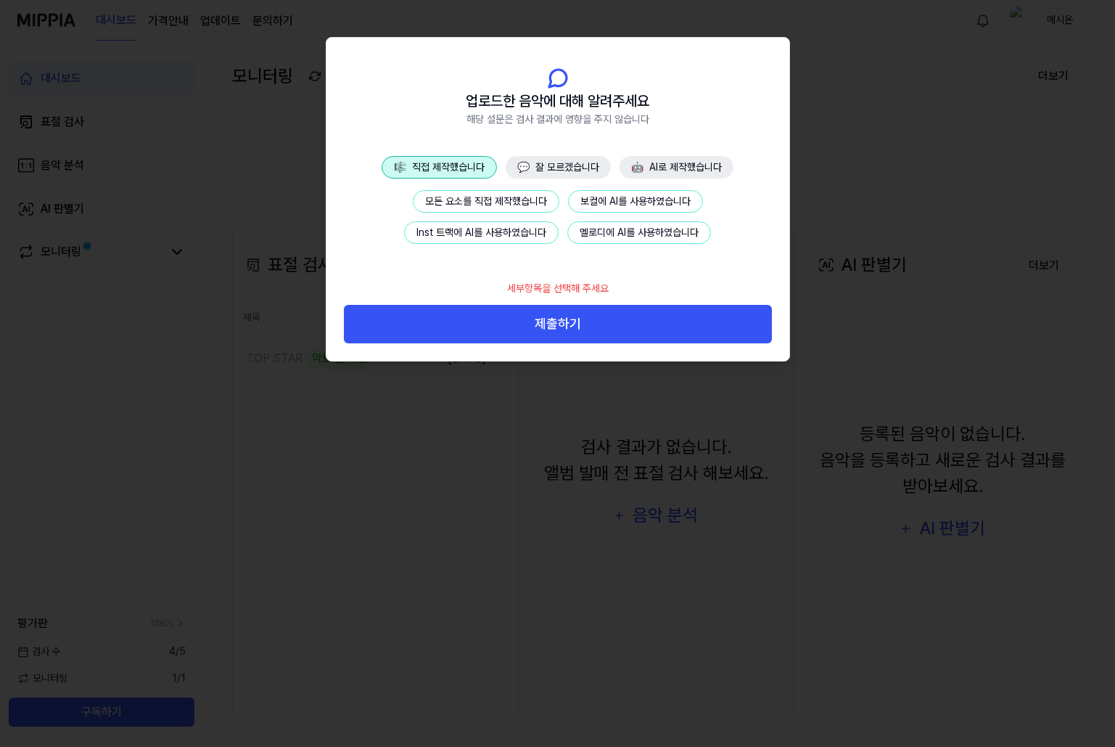
click at [497, 196] on button "모든 요소를 직접 제작했습니다" at bounding box center [486, 201] width 147 height 22
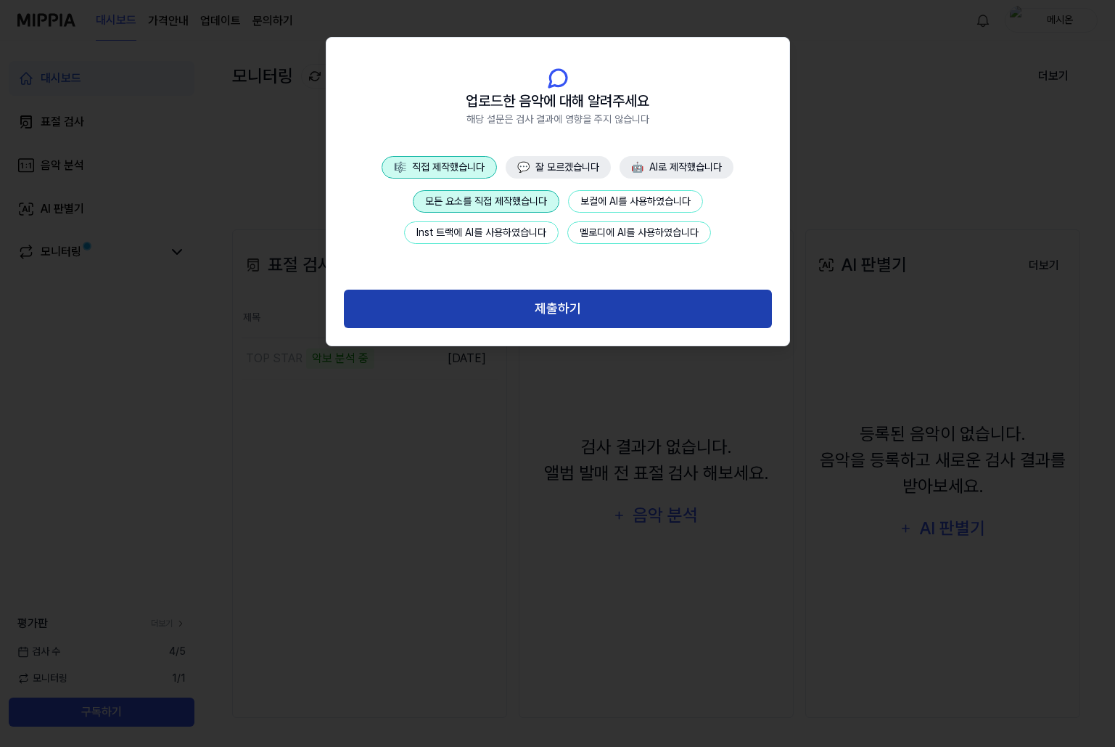
click at [508, 311] on button "제출하기" at bounding box center [558, 309] width 428 height 38
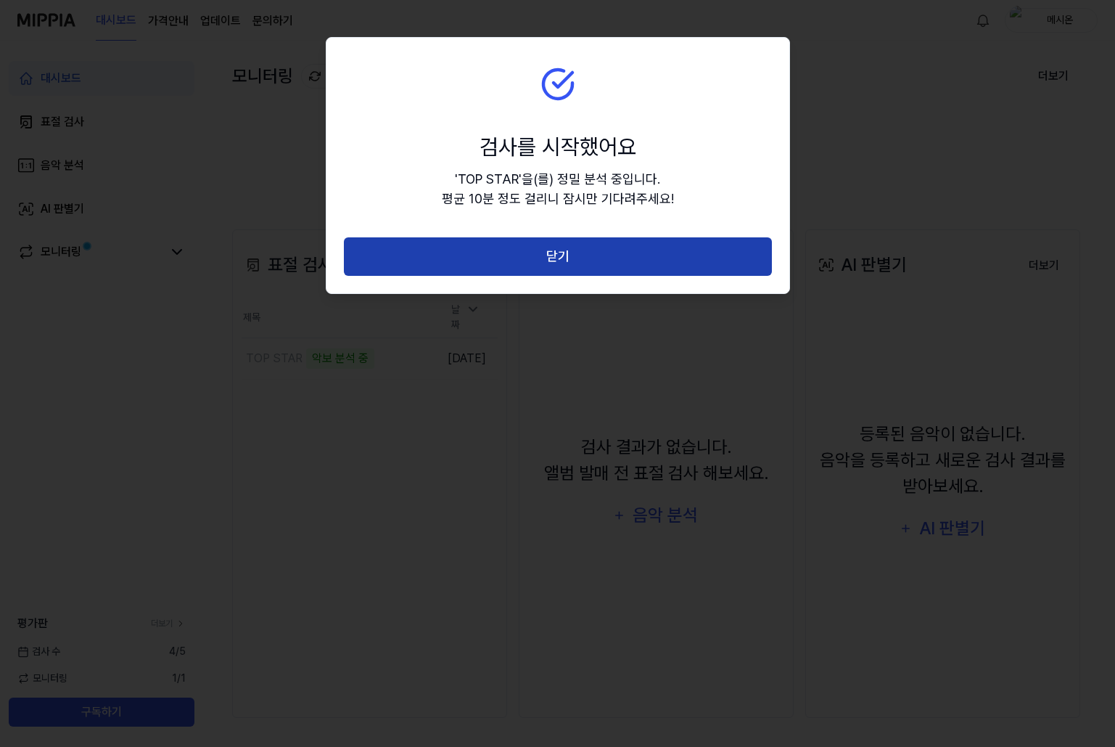
click at [507, 256] on button "닫기" at bounding box center [558, 256] width 428 height 38
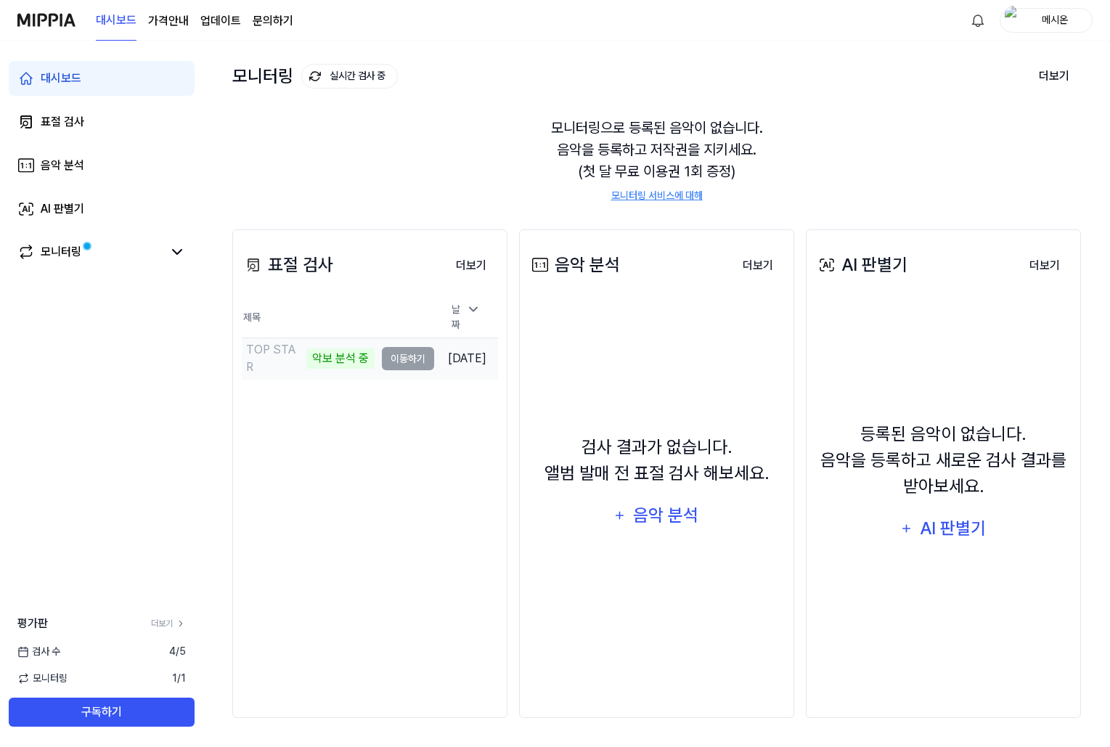
scroll to position [40, 0]
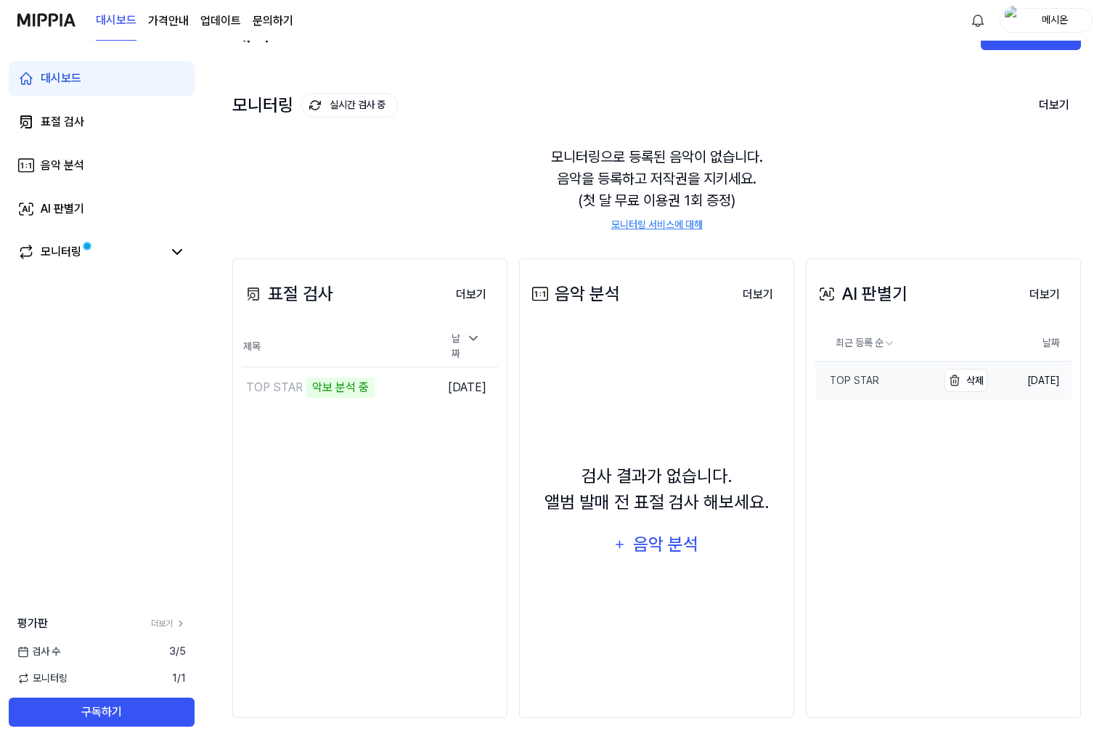
click at [896, 394] on link "TOP STAR" at bounding box center [876, 380] width 122 height 38
